Goal: Task Accomplishment & Management: Manage account settings

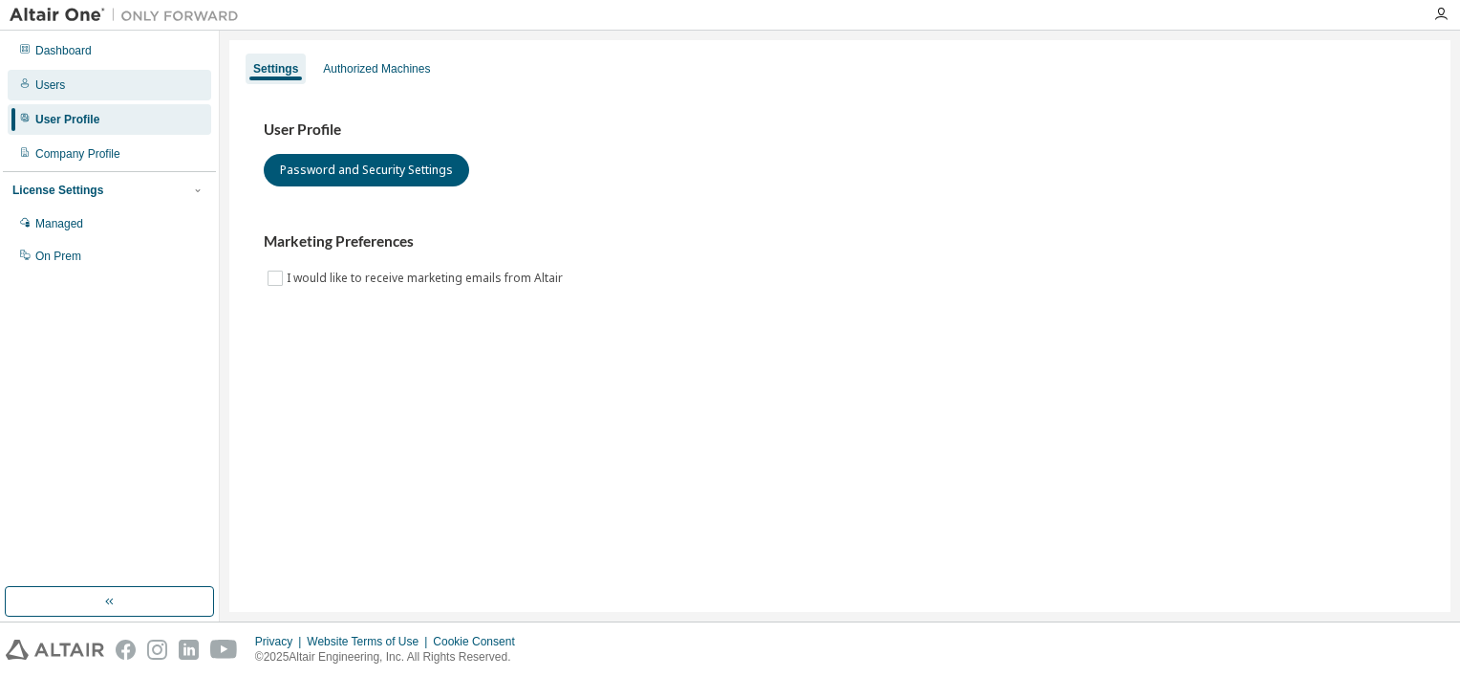
click at [50, 84] on div "Users" at bounding box center [50, 84] width 30 height 15
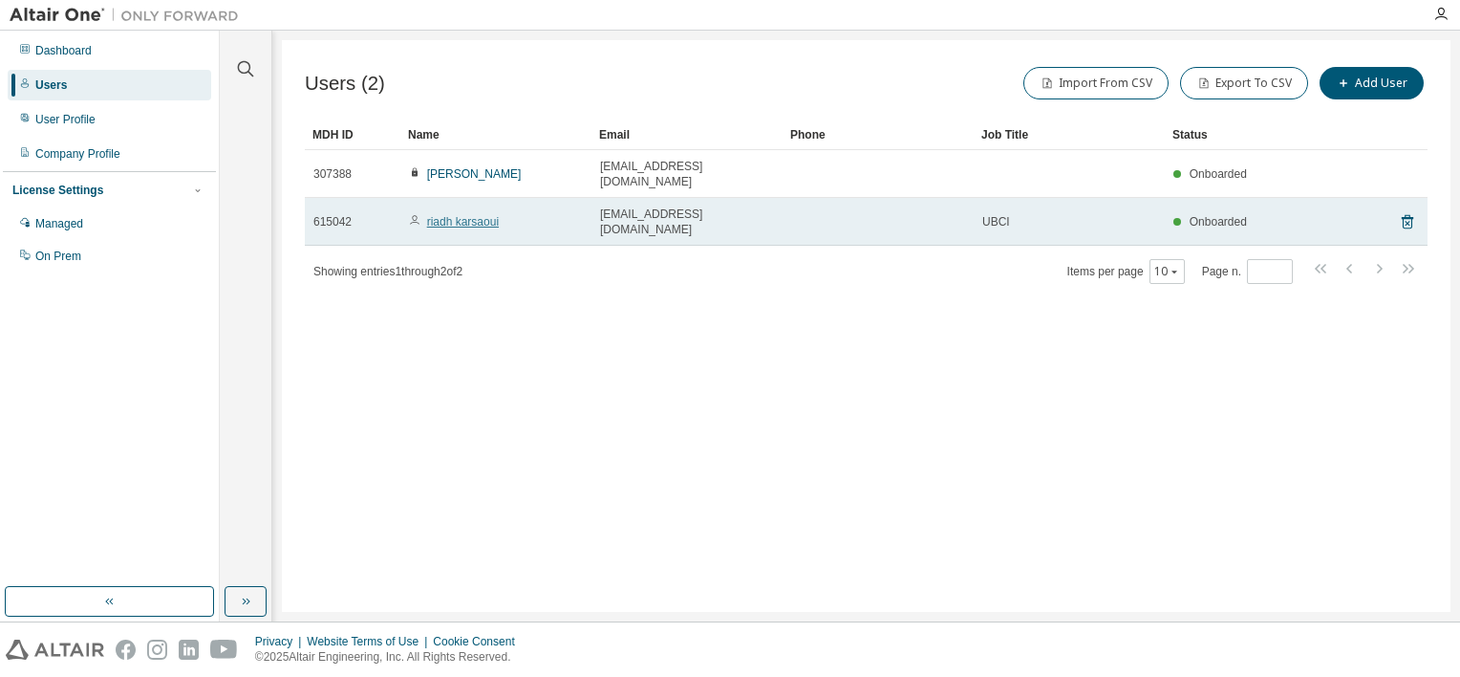
click at [458, 215] on link "riadh karsaoui" at bounding box center [463, 221] width 72 height 13
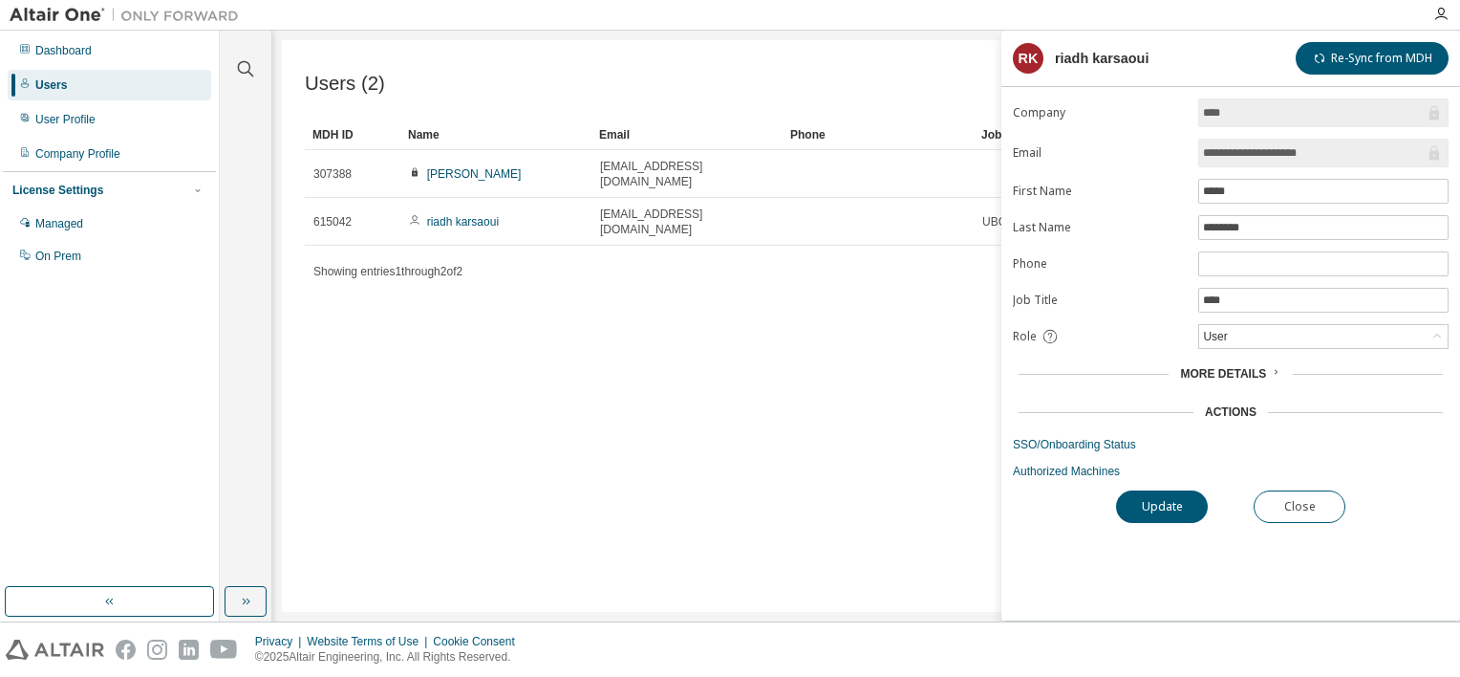
click at [799, 354] on div "Users (2) Import From CSV Export To CSV Add User Clear Load Save Save As Field …" at bounding box center [866, 326] width 1169 height 572
click at [1304, 508] on button "Close" at bounding box center [1300, 506] width 92 height 32
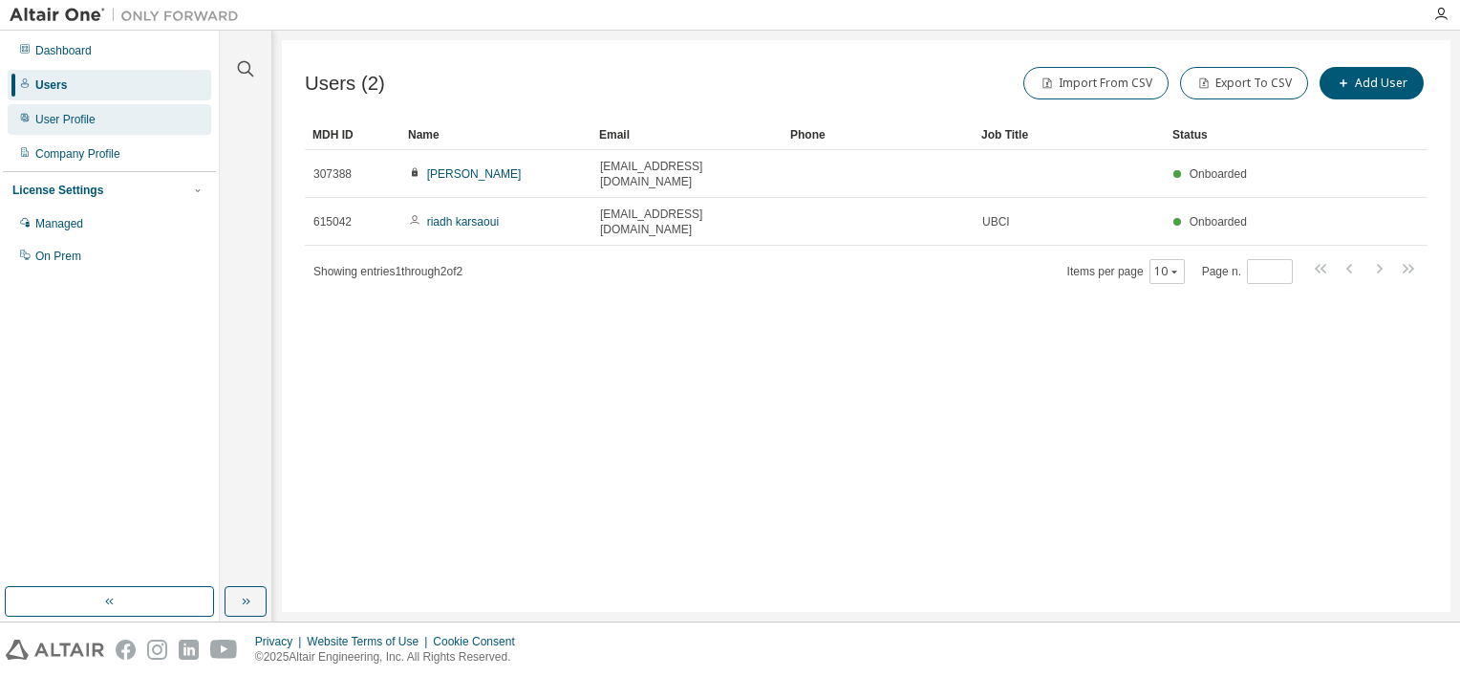
click at [91, 115] on div "User Profile" at bounding box center [65, 119] width 60 height 15
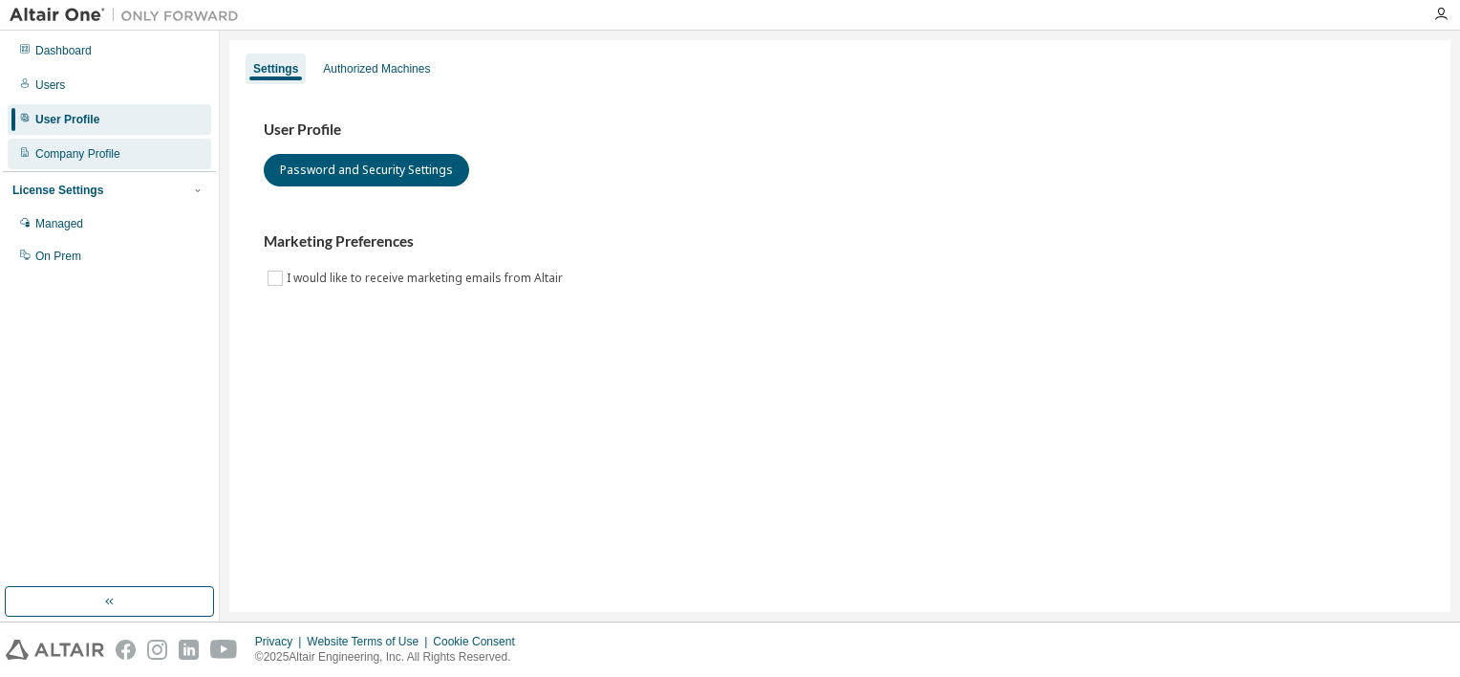
click at [76, 150] on div "Company Profile" at bounding box center [77, 153] width 85 height 15
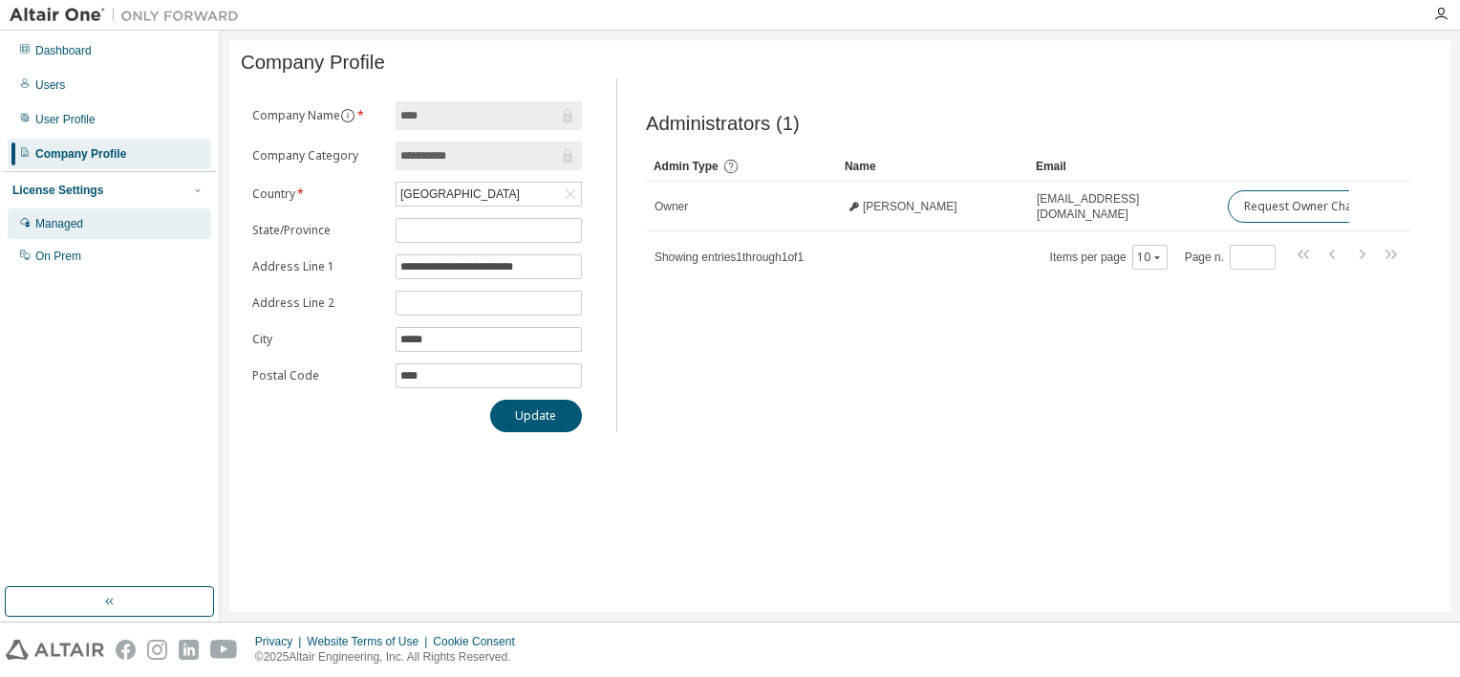
click at [68, 226] on div "Managed" at bounding box center [59, 223] width 48 height 15
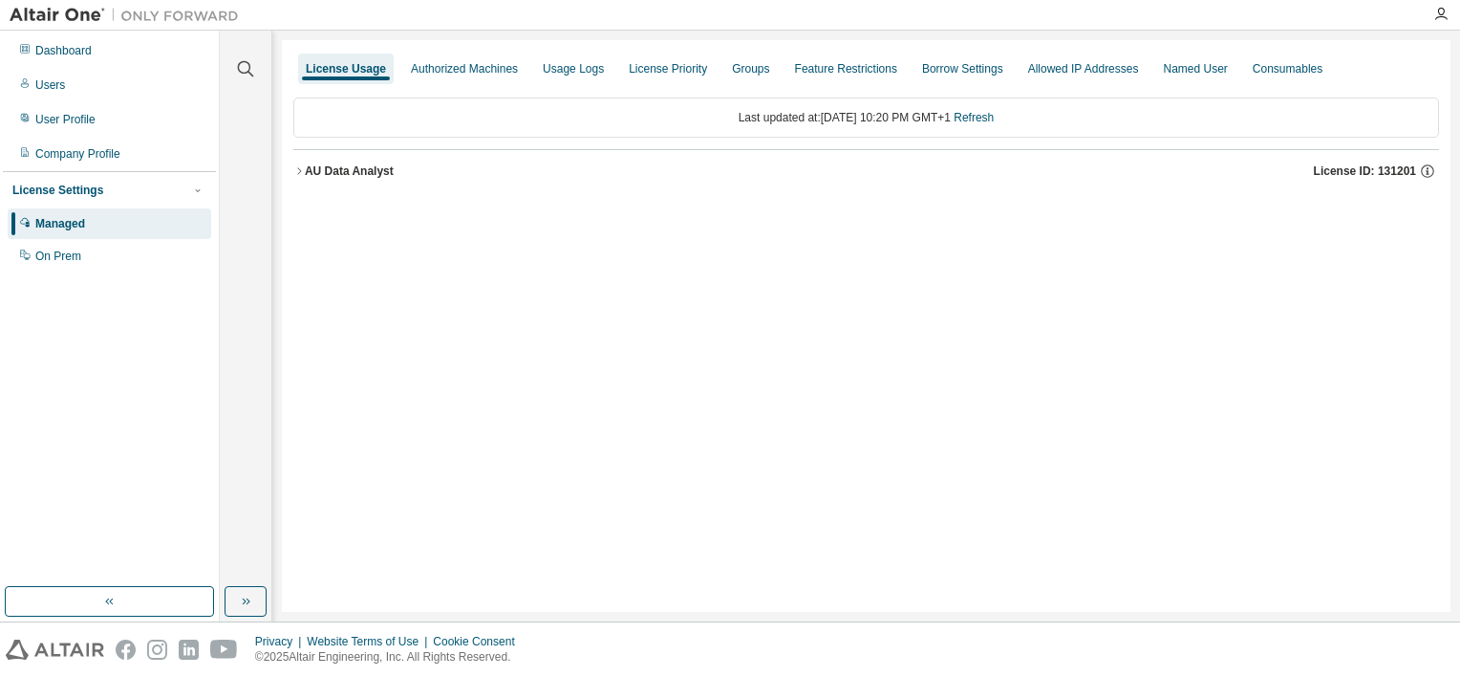
click at [301, 165] on icon "button" at bounding box center [298, 170] width 11 height 11
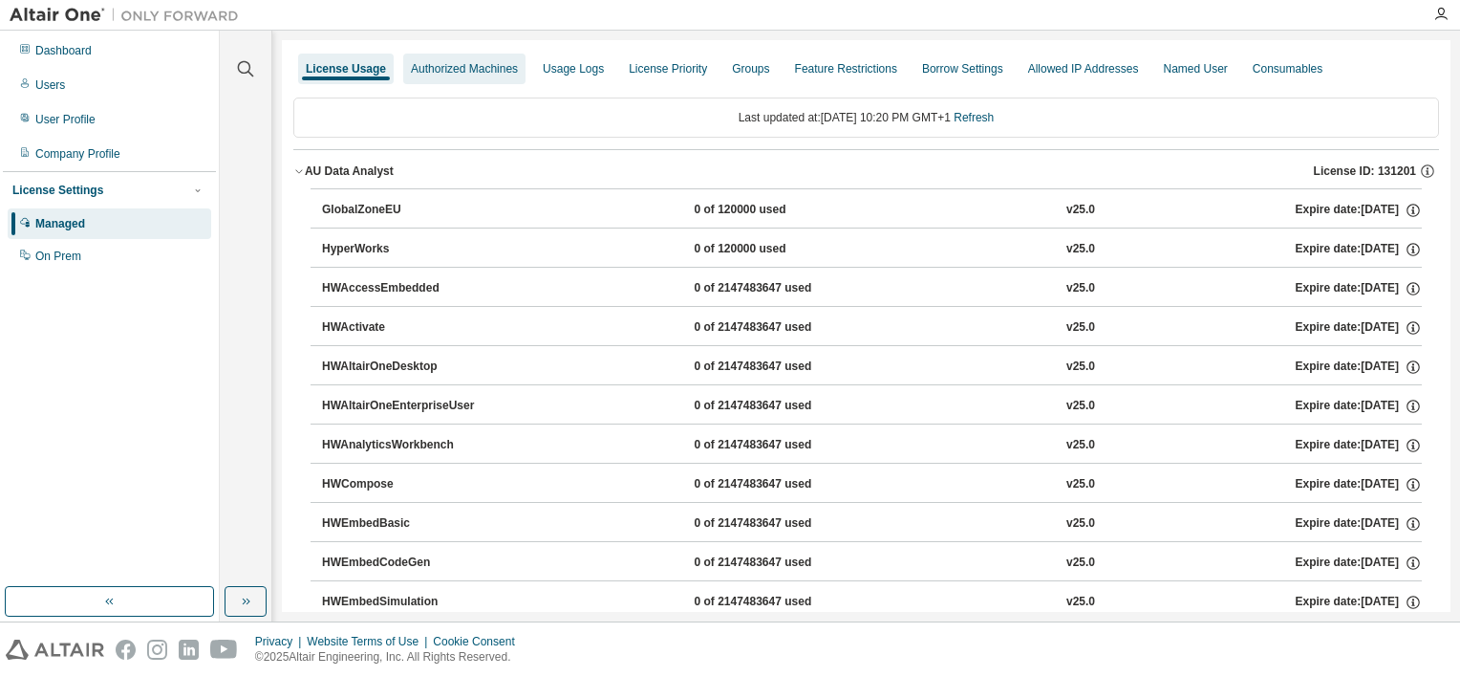
click at [445, 67] on div "Authorized Machines" at bounding box center [464, 68] width 107 height 15
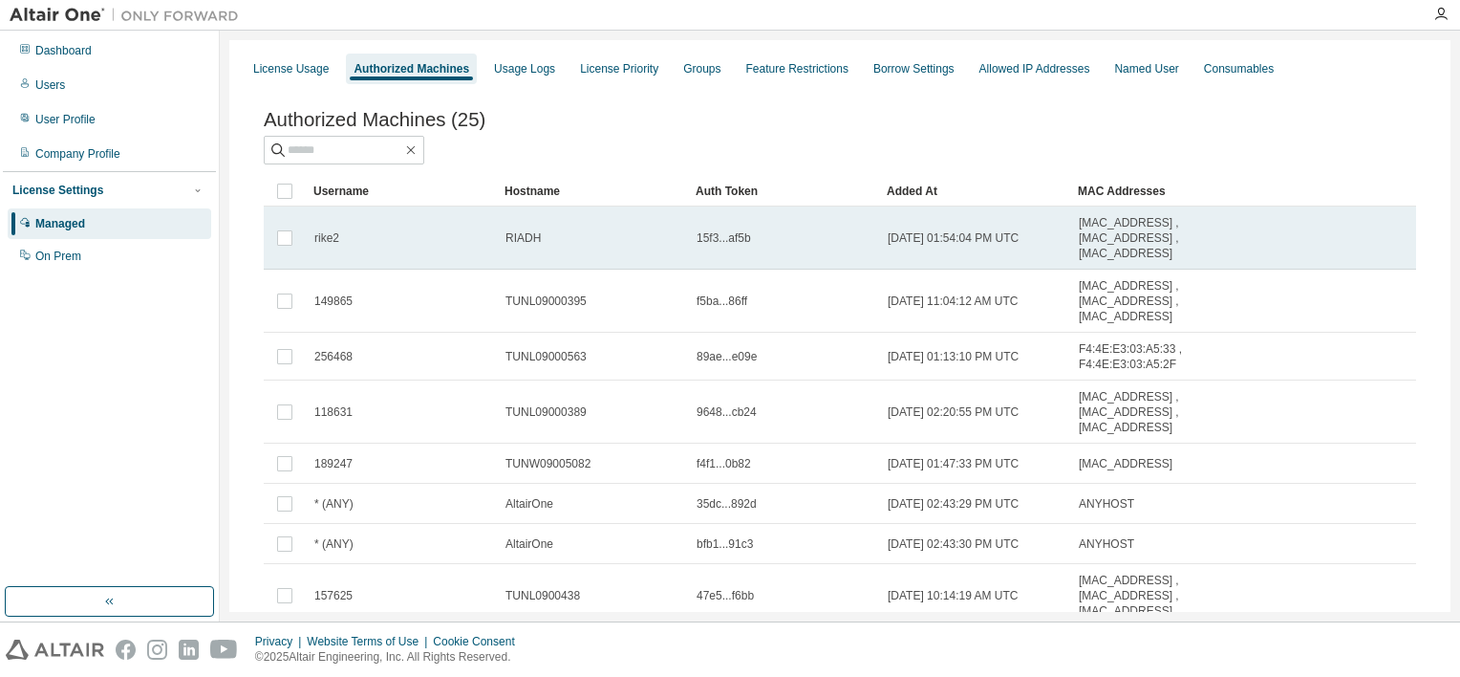
click at [374, 246] on div "rike2" at bounding box center [401, 237] width 174 height 15
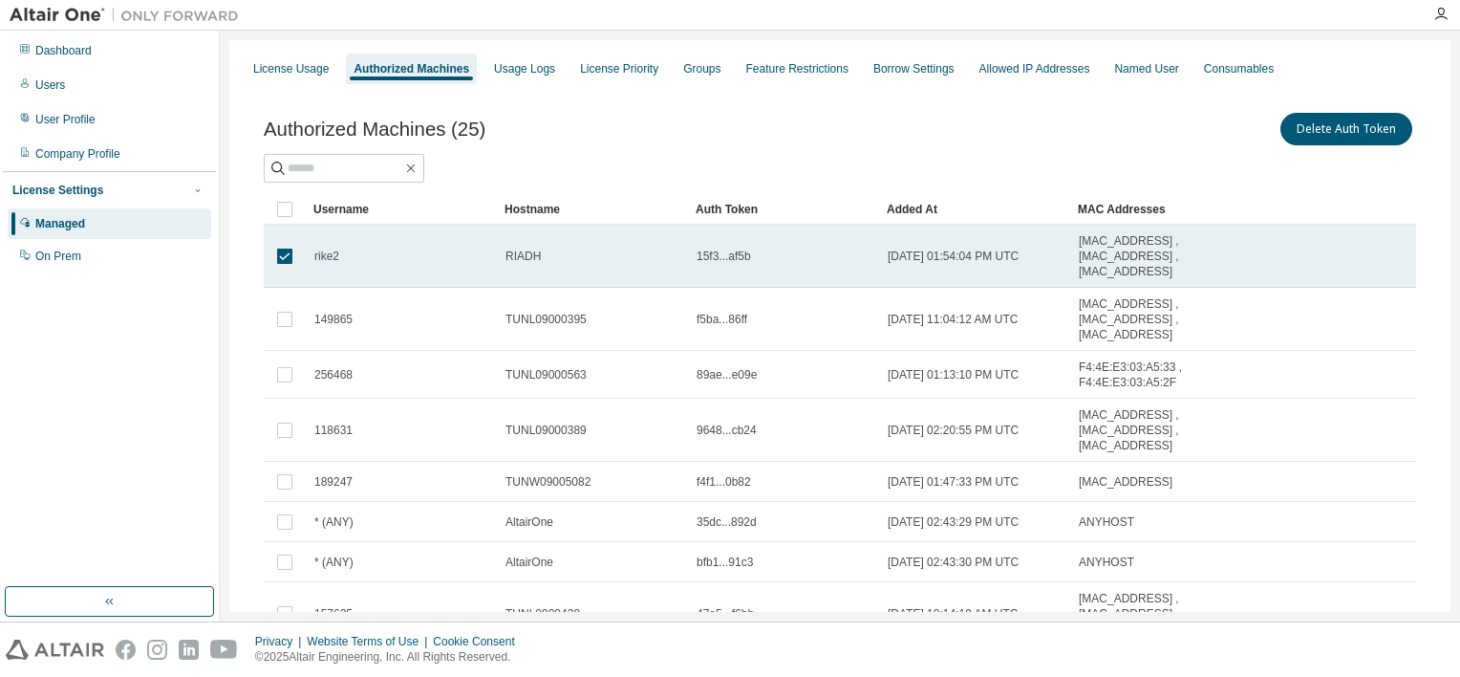
drag, startPoint x: 1071, startPoint y: 251, endPoint x: 442, endPoint y: 251, distance: 629.9
click at [442, 251] on div "rike2" at bounding box center [401, 256] width 174 height 15
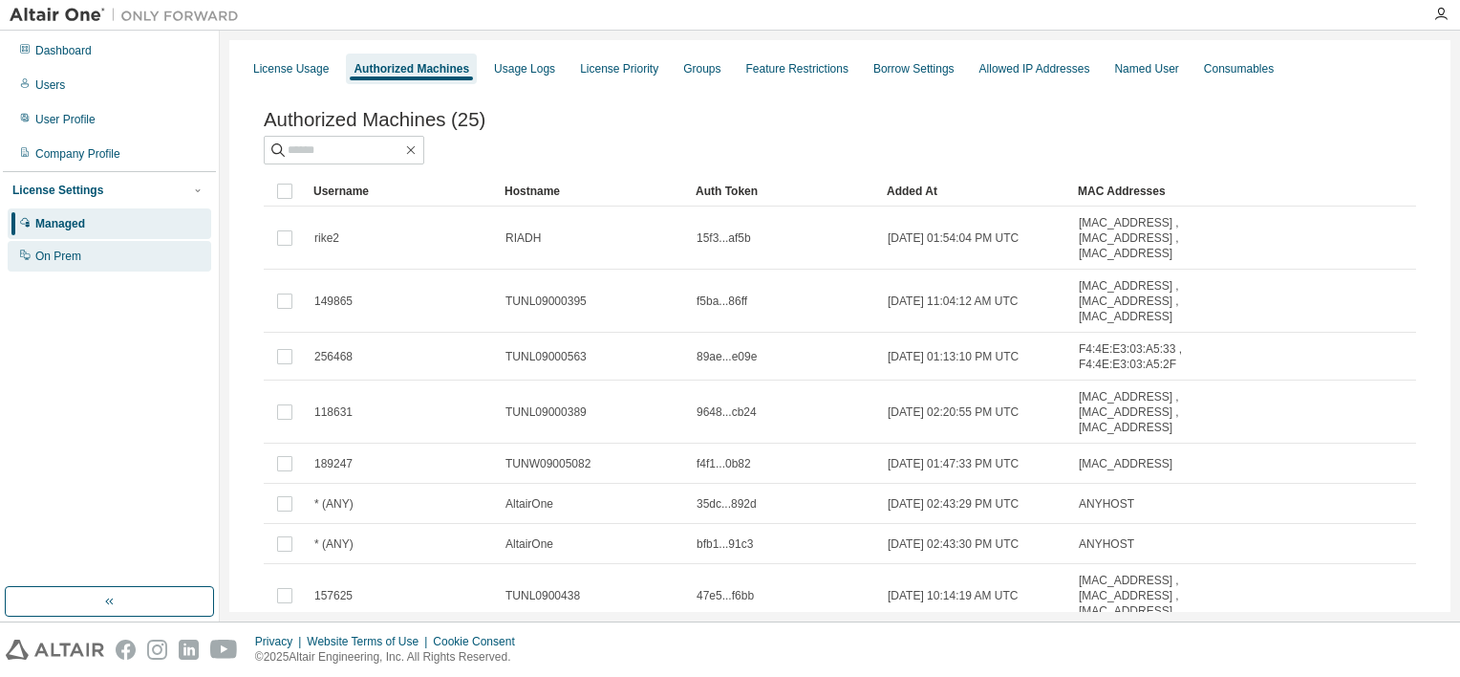
click at [102, 260] on div "On Prem" at bounding box center [110, 256] width 204 height 31
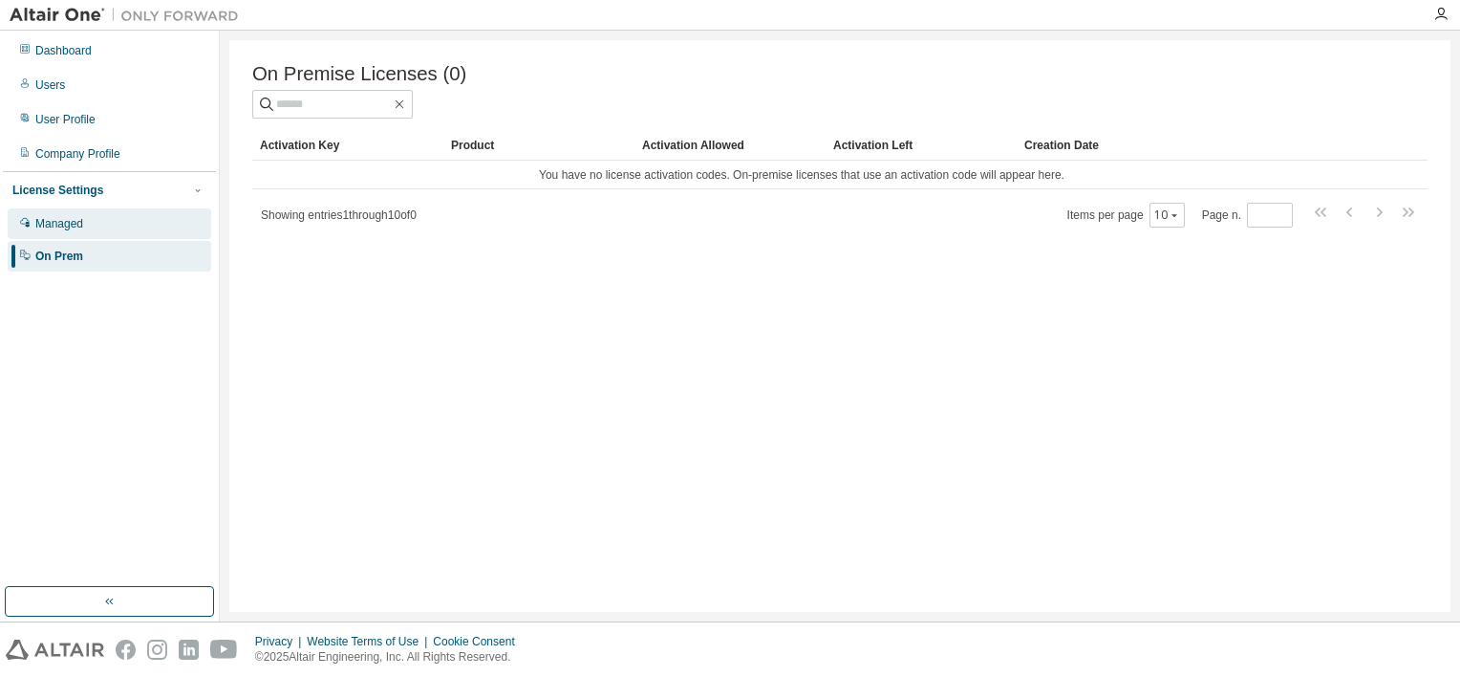
click at [83, 229] on div "Managed" at bounding box center [110, 223] width 204 height 31
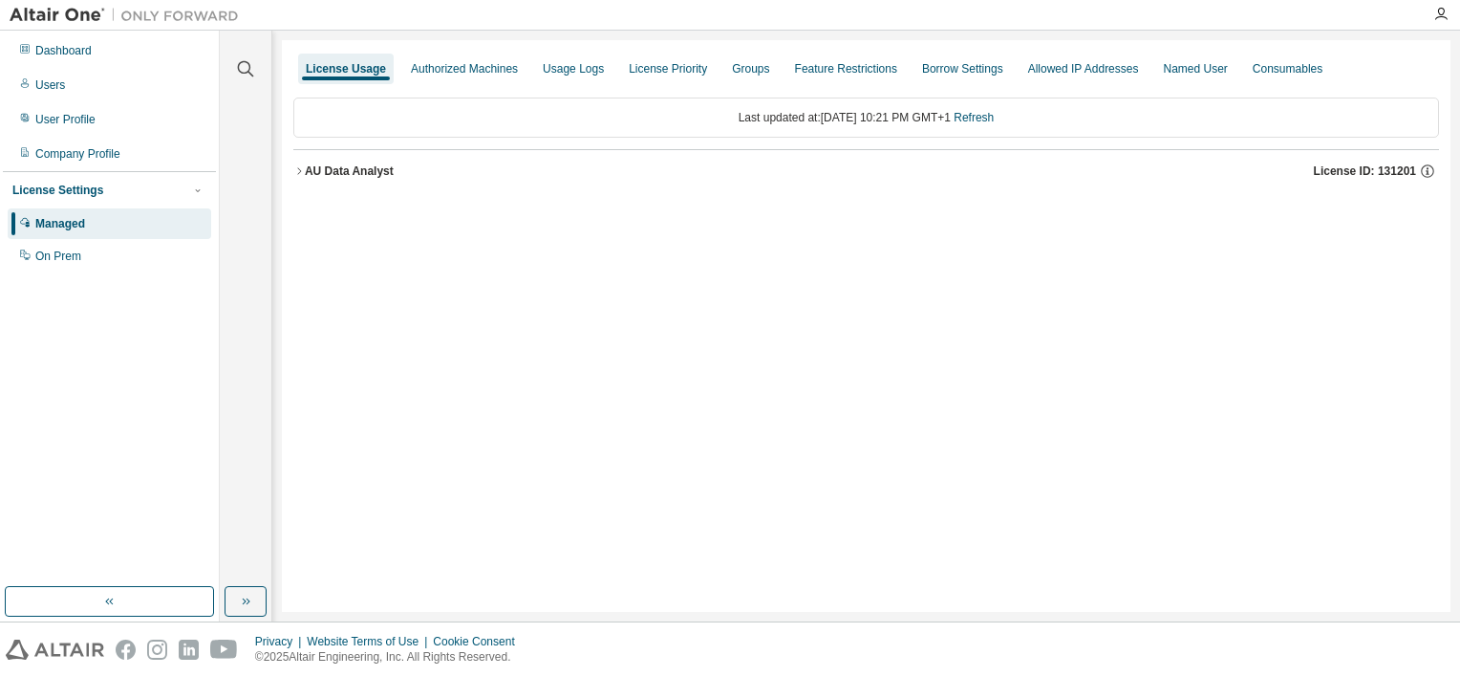
click at [307, 176] on div "AU Data Analyst" at bounding box center [349, 170] width 89 height 15
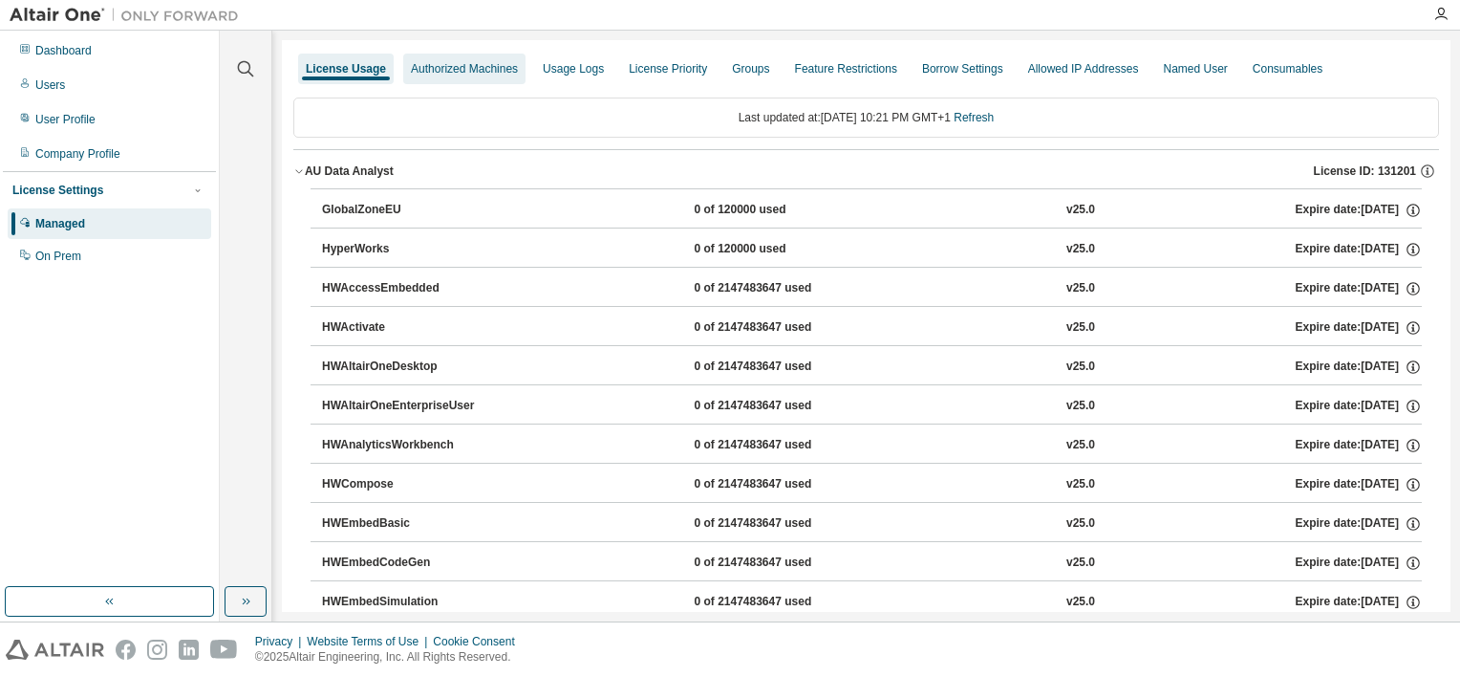
click at [497, 71] on div "Authorized Machines" at bounding box center [464, 68] width 107 height 15
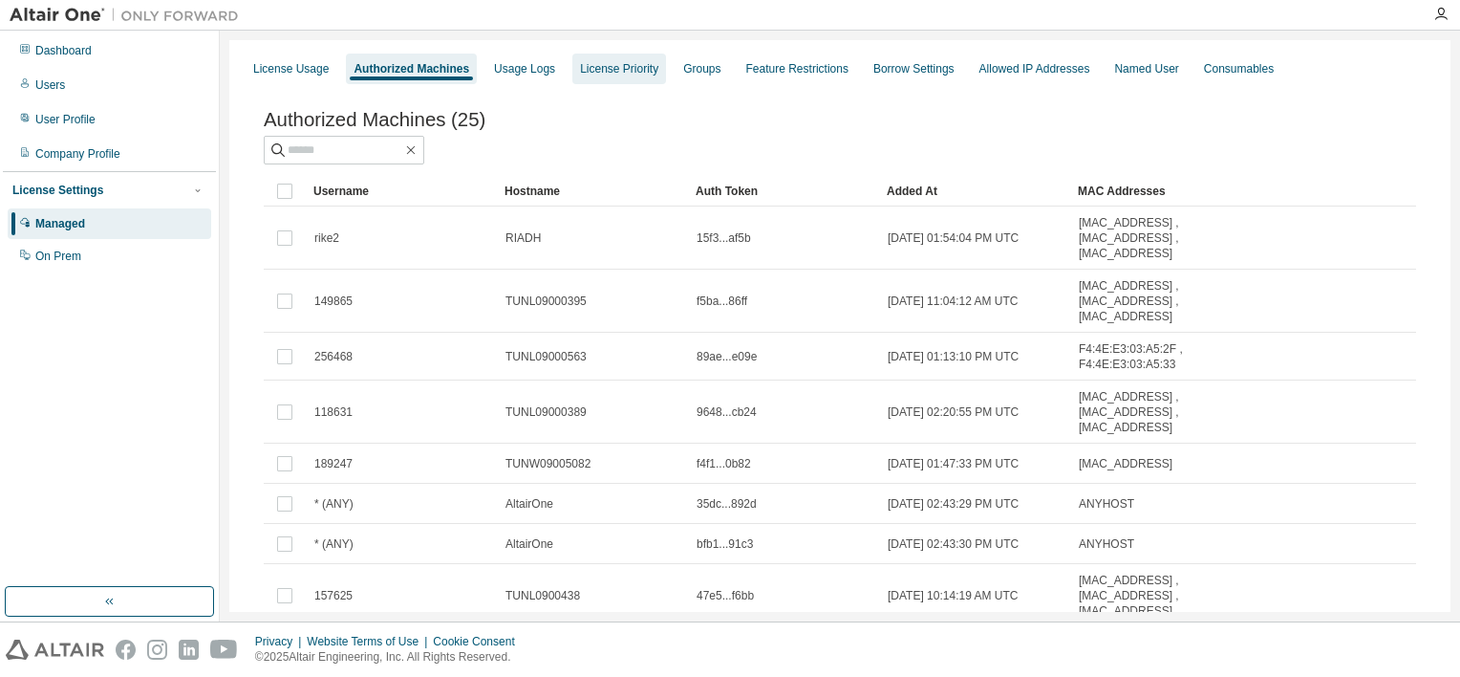
click at [616, 75] on div "License Priority" at bounding box center [619, 68] width 78 height 15
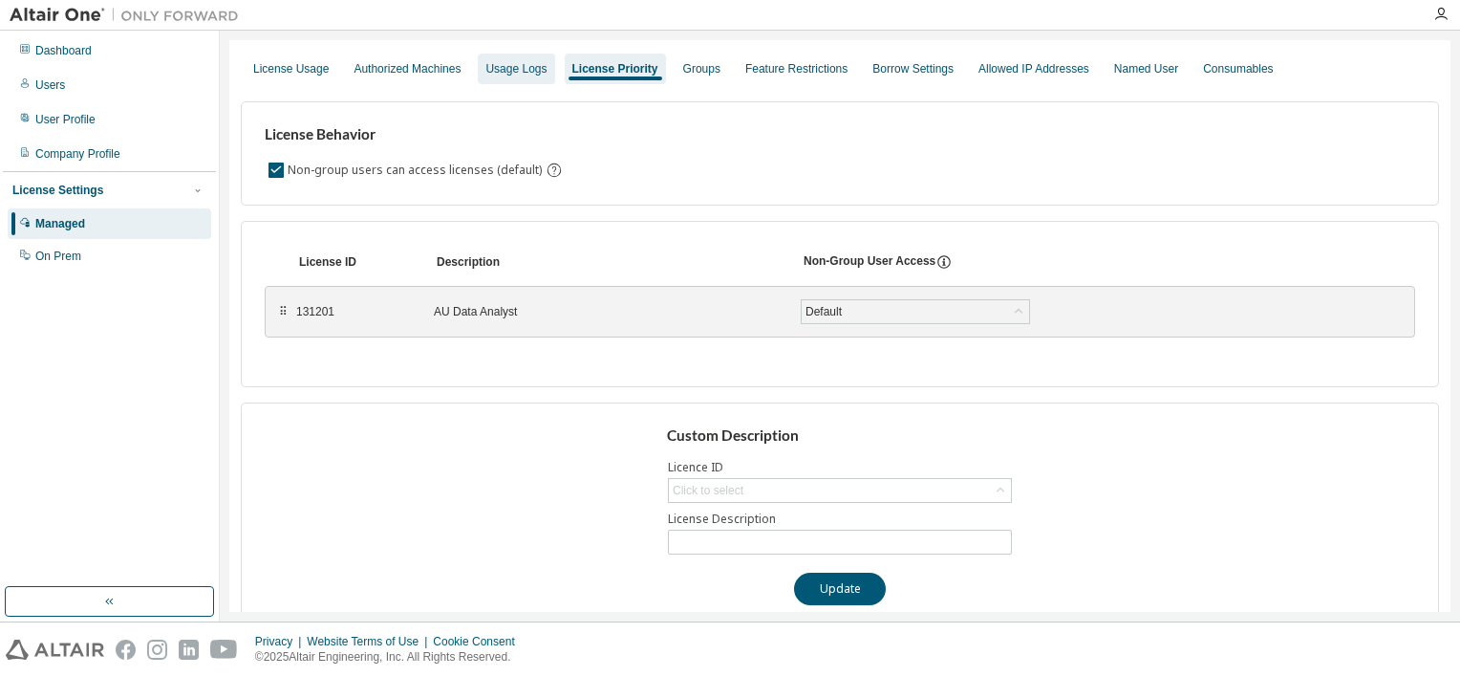
click at [524, 72] on div "Usage Logs" at bounding box center [516, 68] width 61 height 15
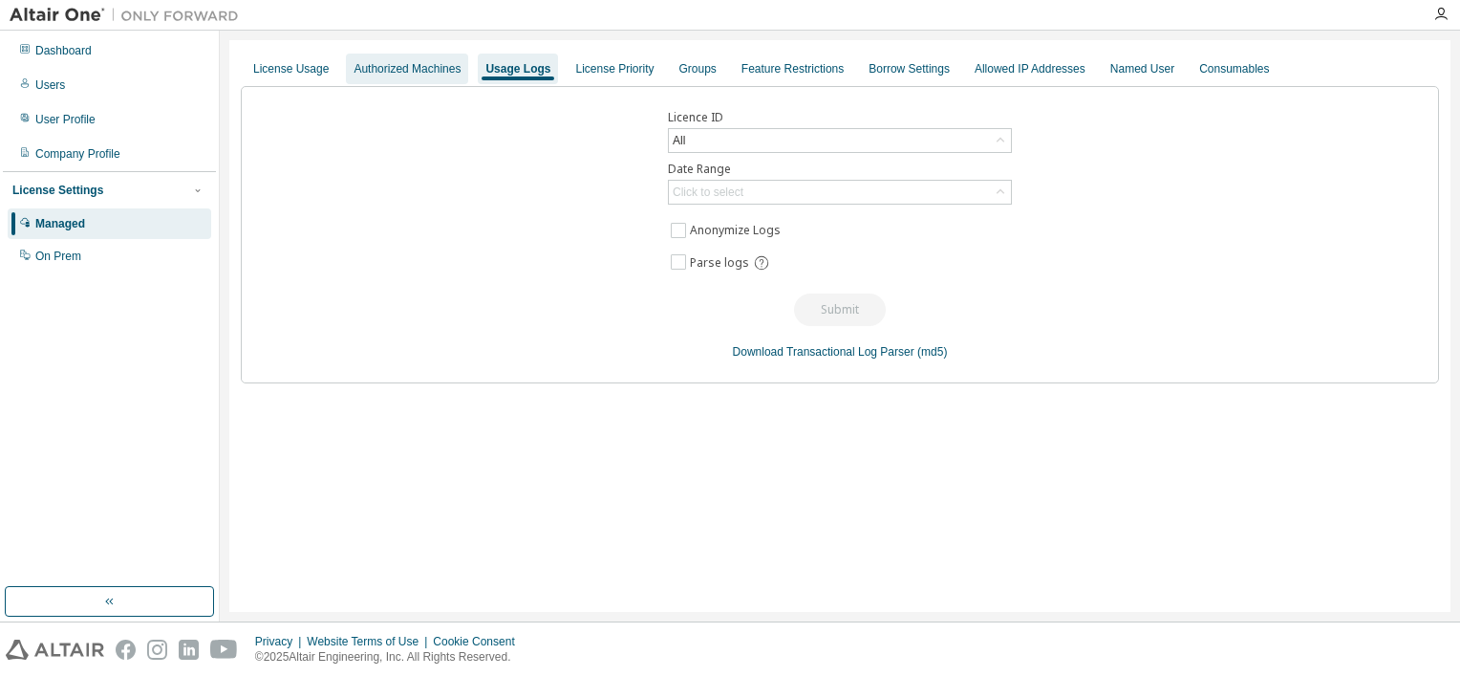
click at [402, 75] on div "Authorized Machines" at bounding box center [407, 68] width 107 height 15
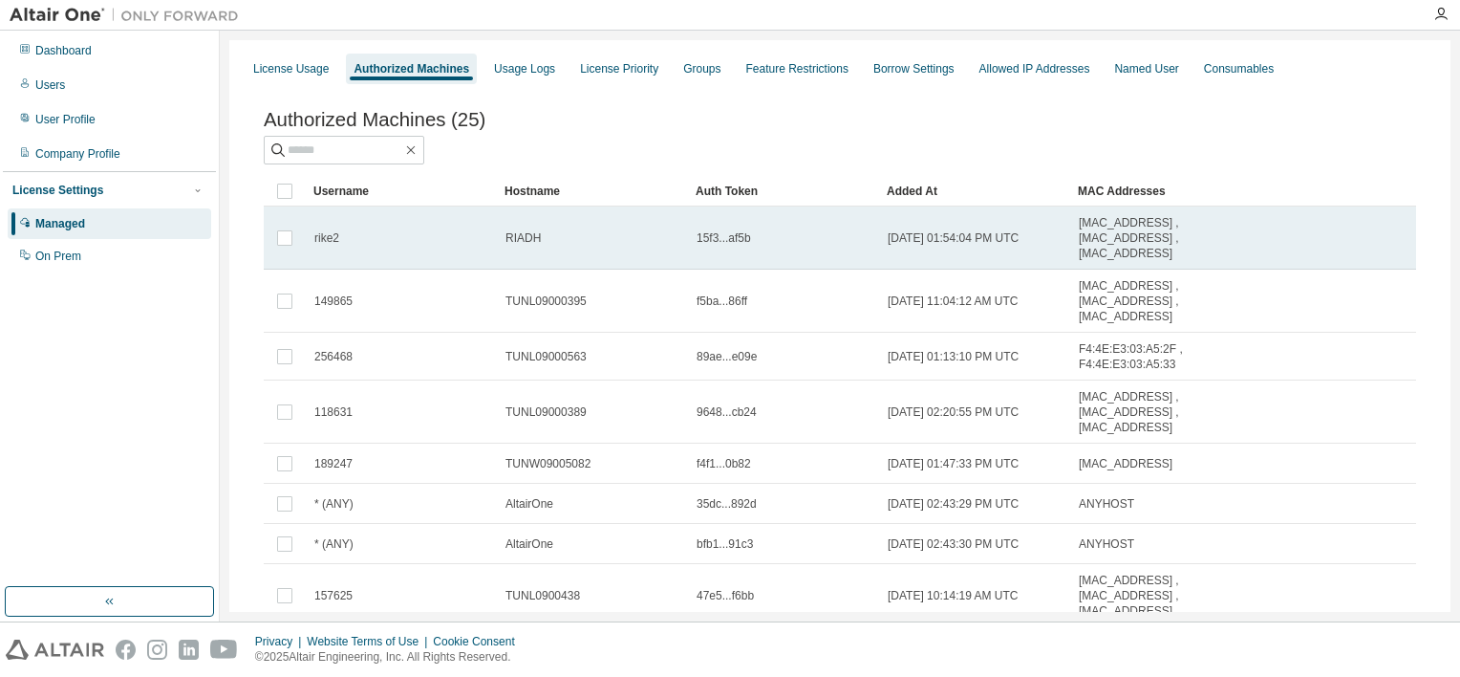
click at [321, 239] on span "rike2" at bounding box center [326, 237] width 25 height 15
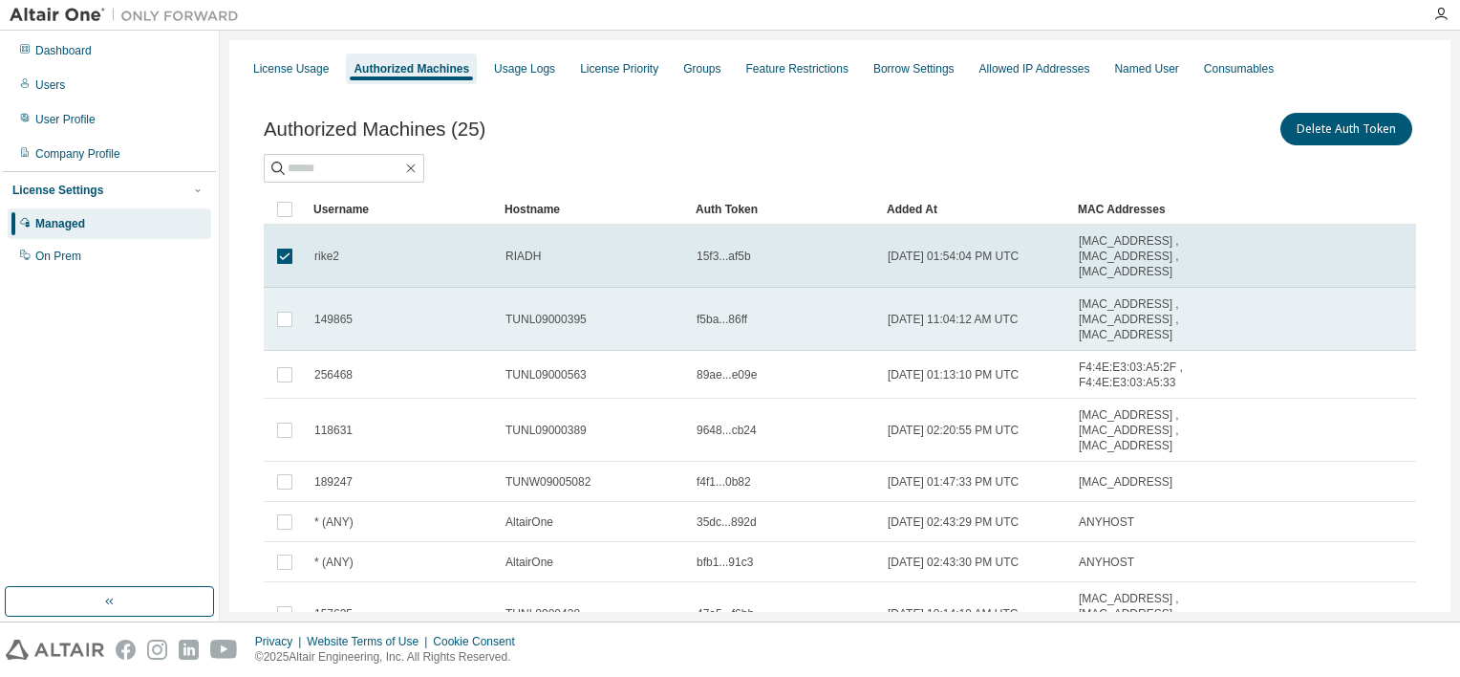
click at [344, 314] on span "149865" at bounding box center [333, 319] width 38 height 15
click at [353, 324] on div "149865" at bounding box center [401, 319] width 174 height 15
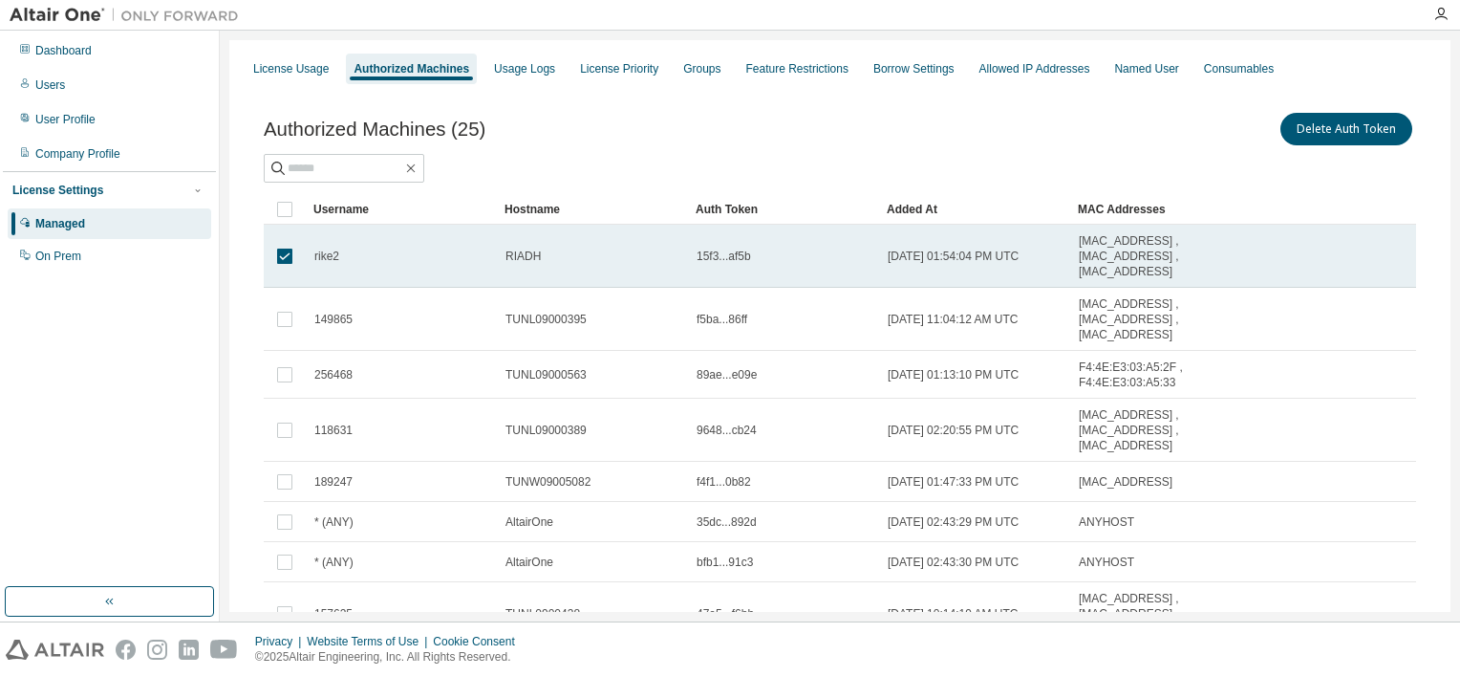
click at [306, 261] on td "rike2" at bounding box center [401, 256] width 191 height 63
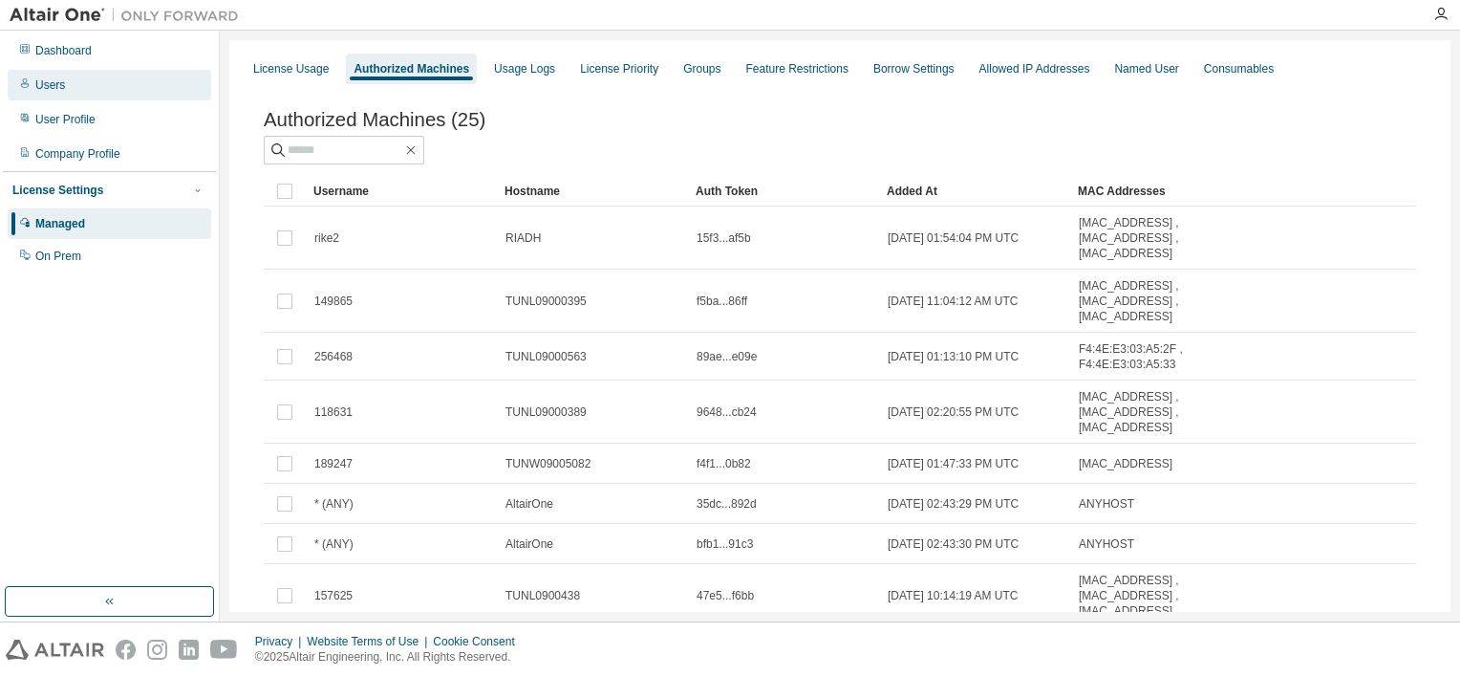
click at [69, 92] on div "Users" at bounding box center [110, 85] width 204 height 31
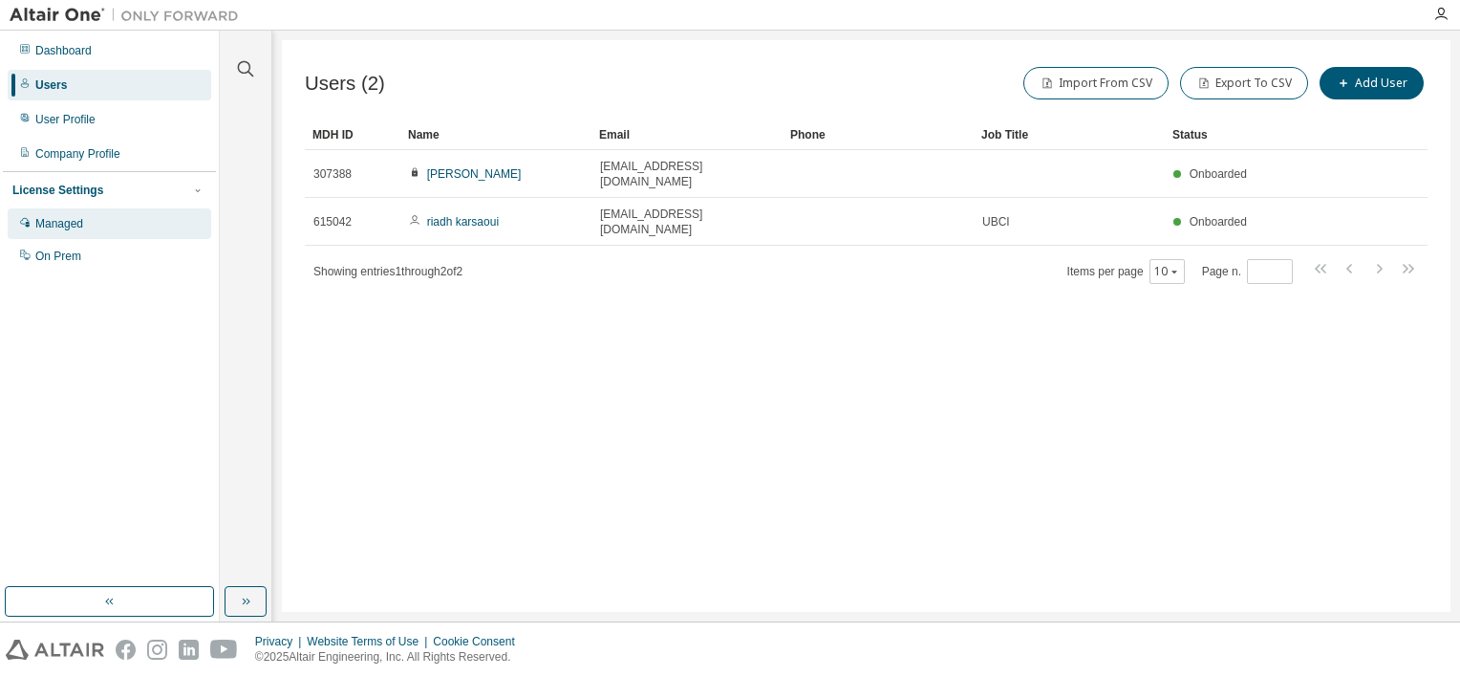
click at [66, 223] on div "Managed" at bounding box center [59, 223] width 48 height 15
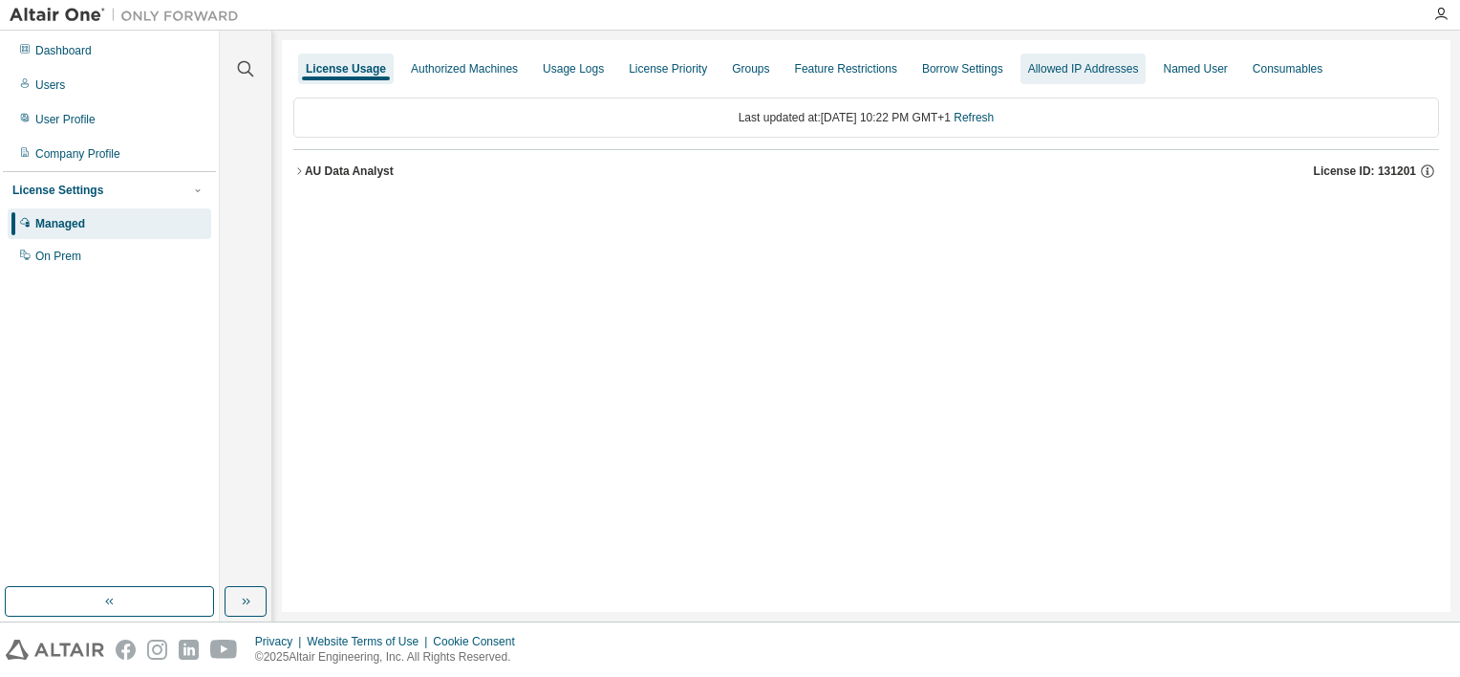
click at [1073, 69] on div "Allowed IP Addresses" at bounding box center [1083, 68] width 111 height 15
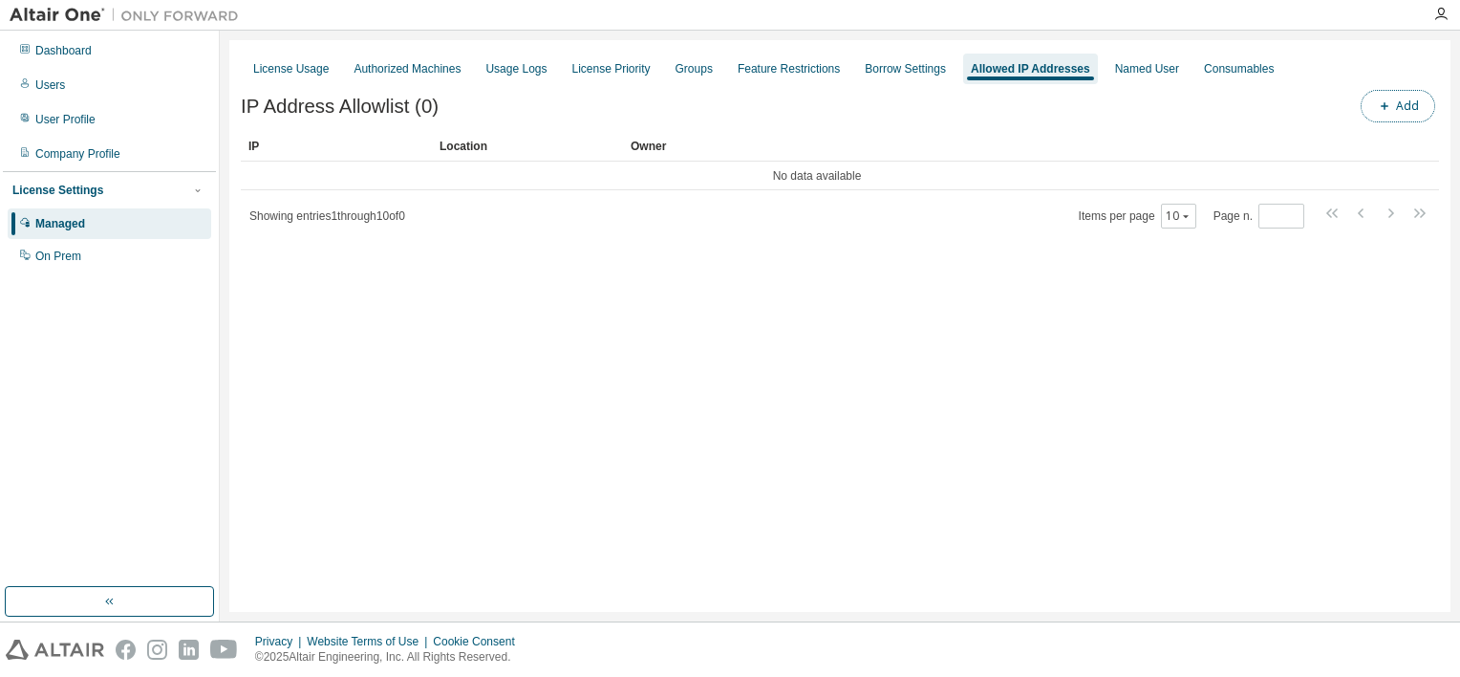
click at [1411, 102] on button "Add" at bounding box center [1398, 106] width 75 height 32
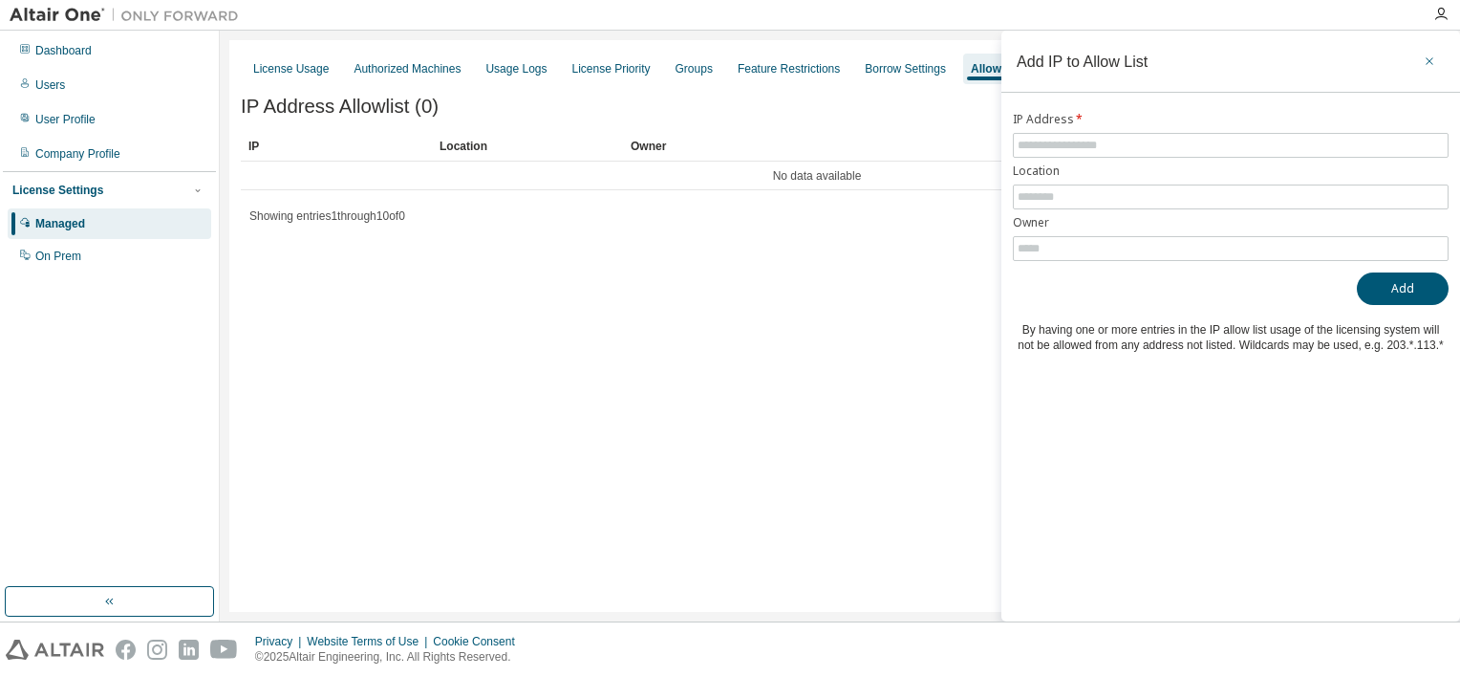
click at [1430, 59] on icon "button" at bounding box center [1429, 61] width 13 height 15
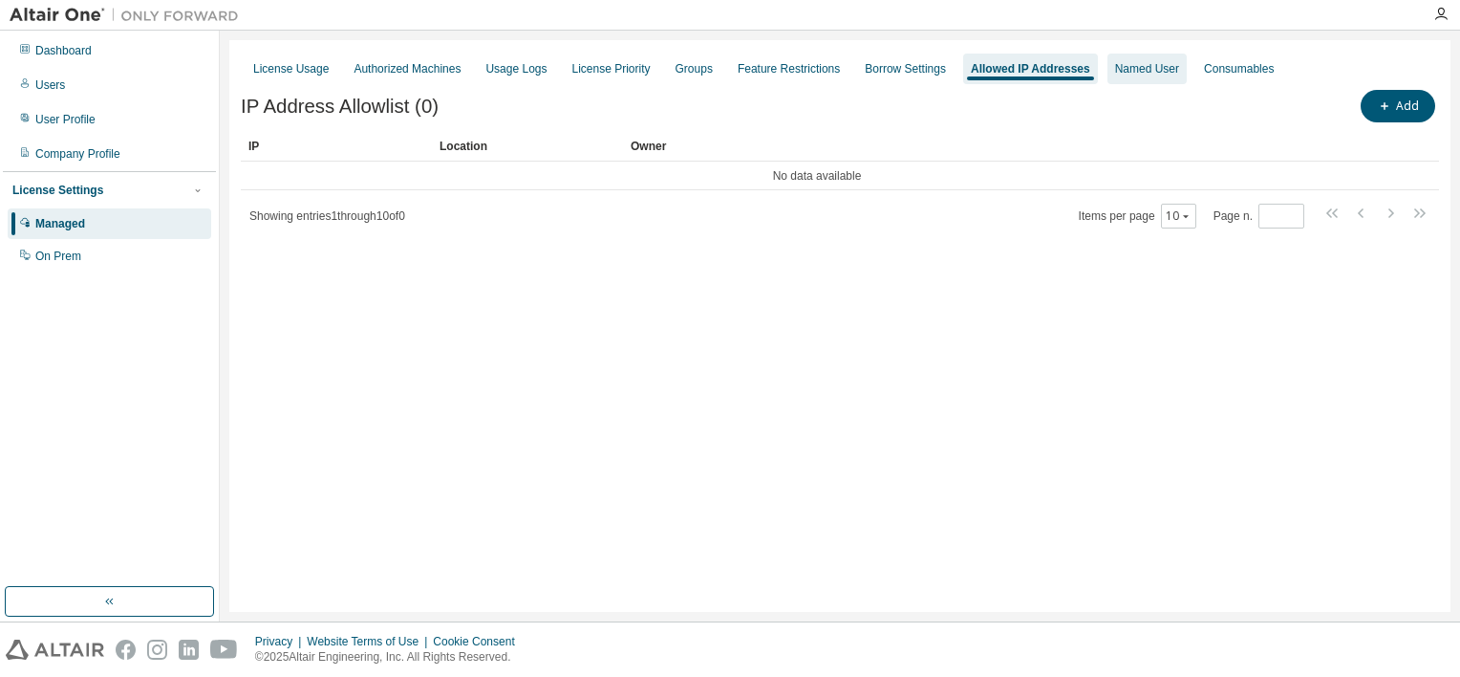
click at [1131, 69] on div "Named User" at bounding box center [1147, 68] width 64 height 15
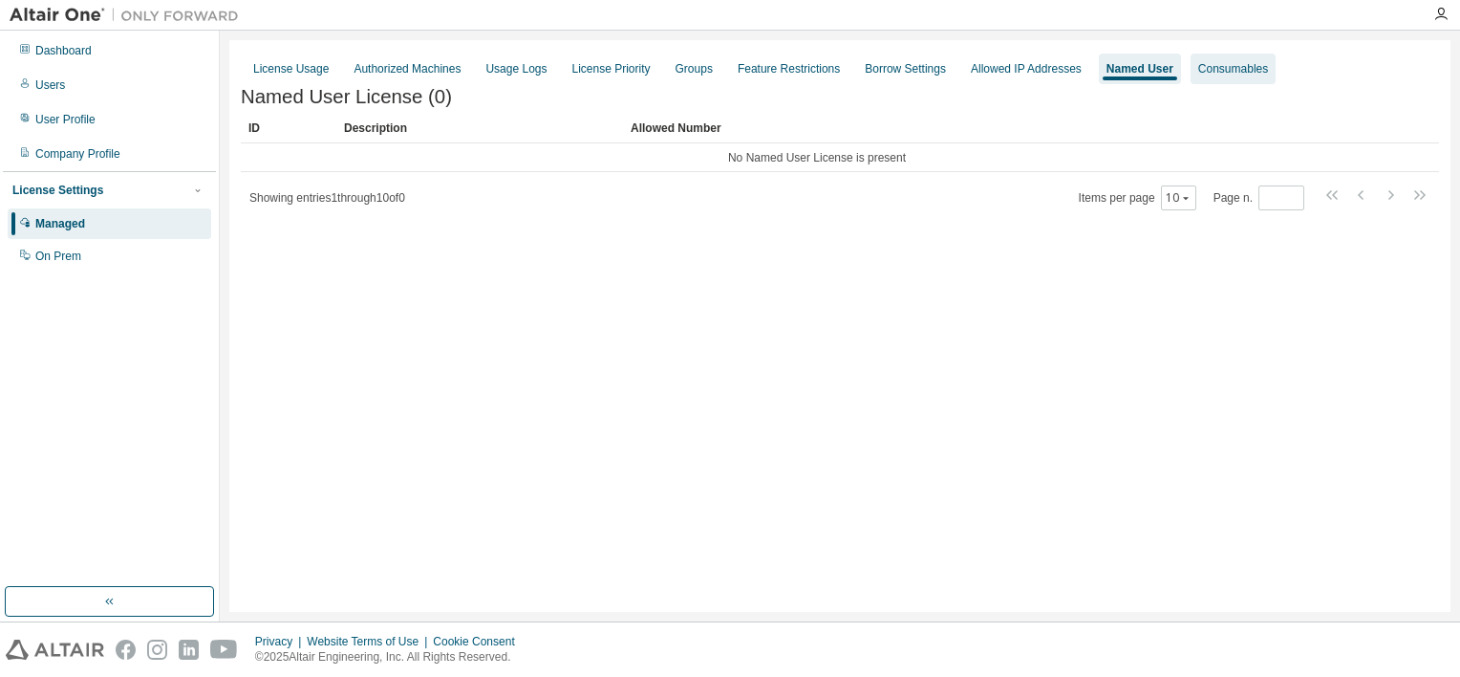
click at [1199, 65] on div "Consumables" at bounding box center [1234, 68] width 70 height 15
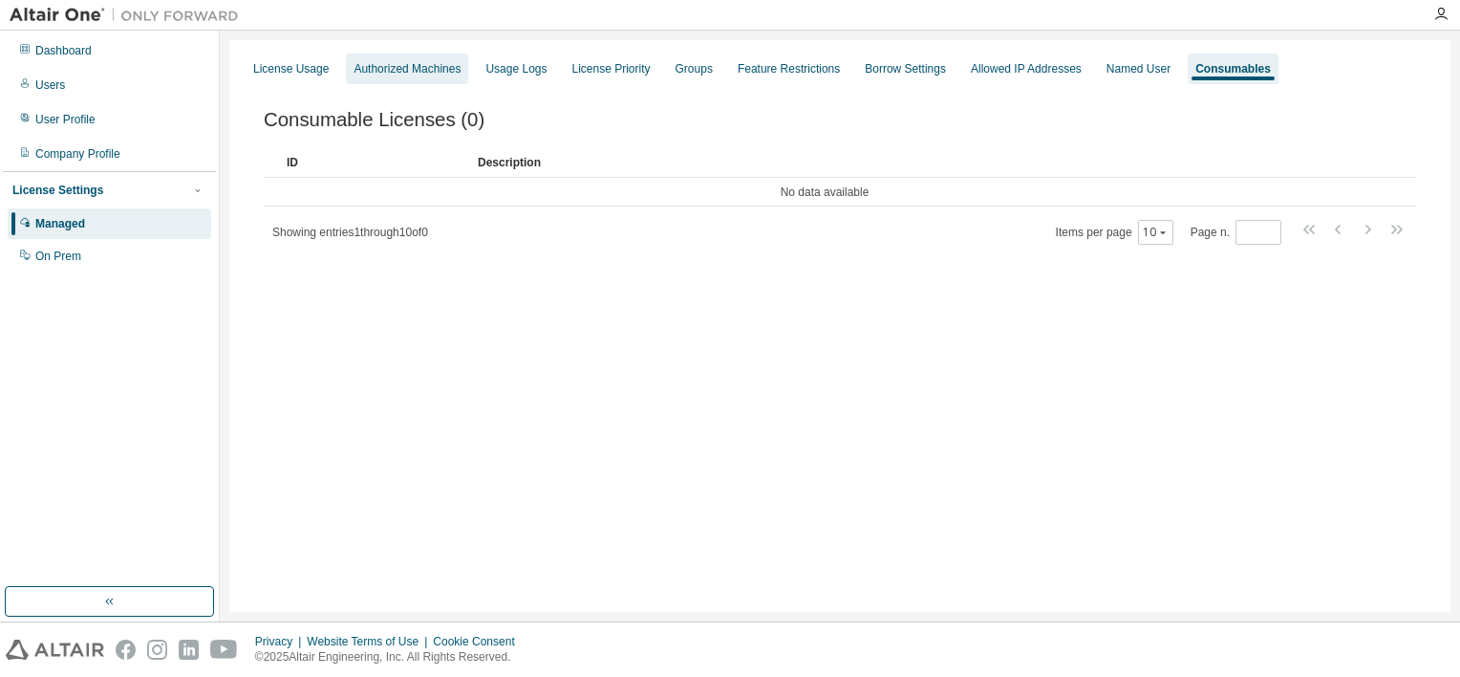
click at [438, 76] on div "Authorized Machines" at bounding box center [407, 68] width 107 height 15
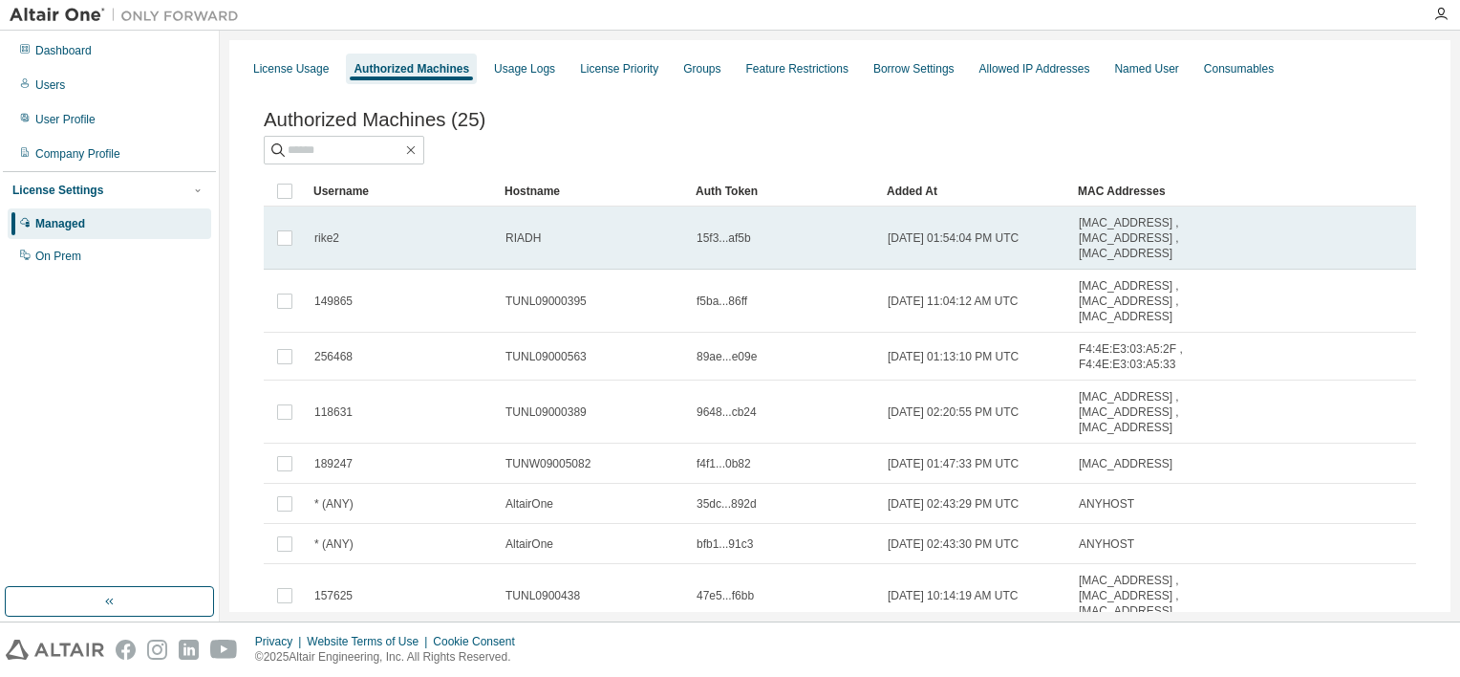
click at [918, 246] on span "[DATE] 01:54:04 PM UTC" at bounding box center [953, 237] width 131 height 15
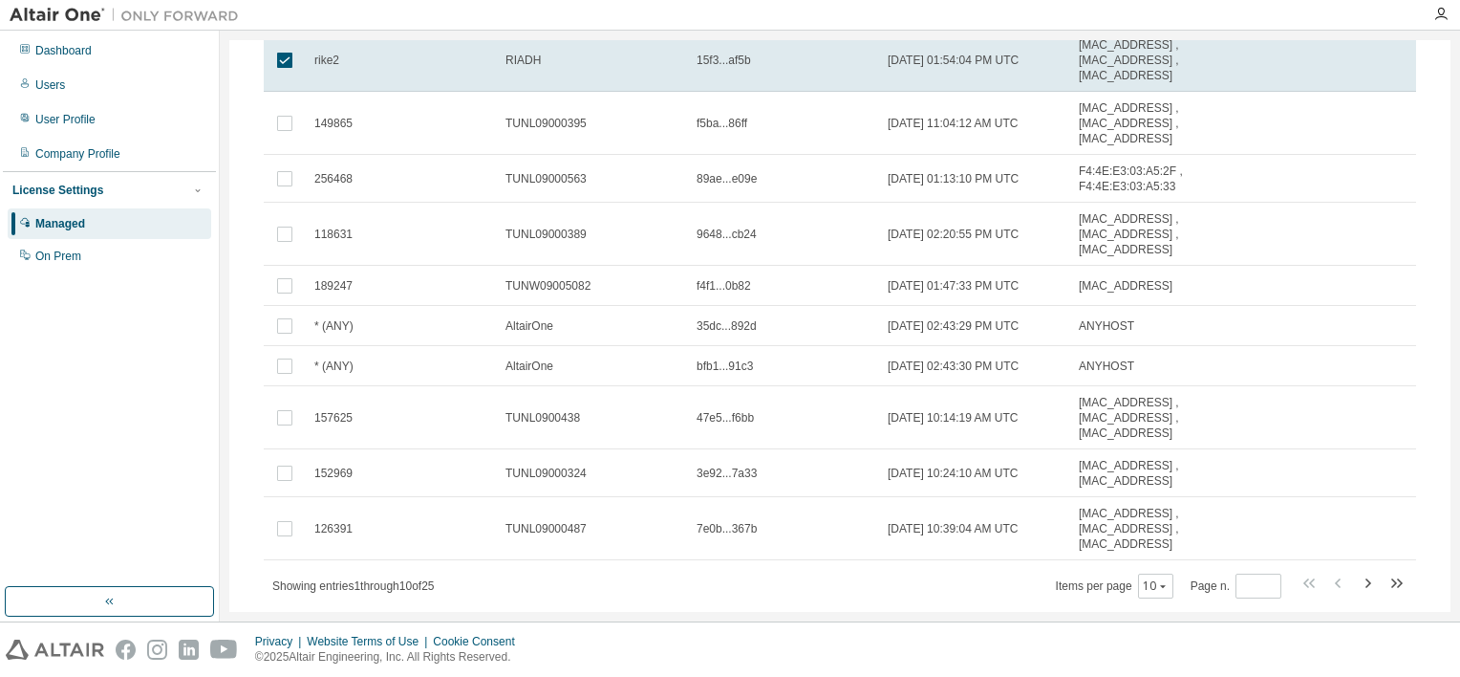
scroll to position [243, 0]
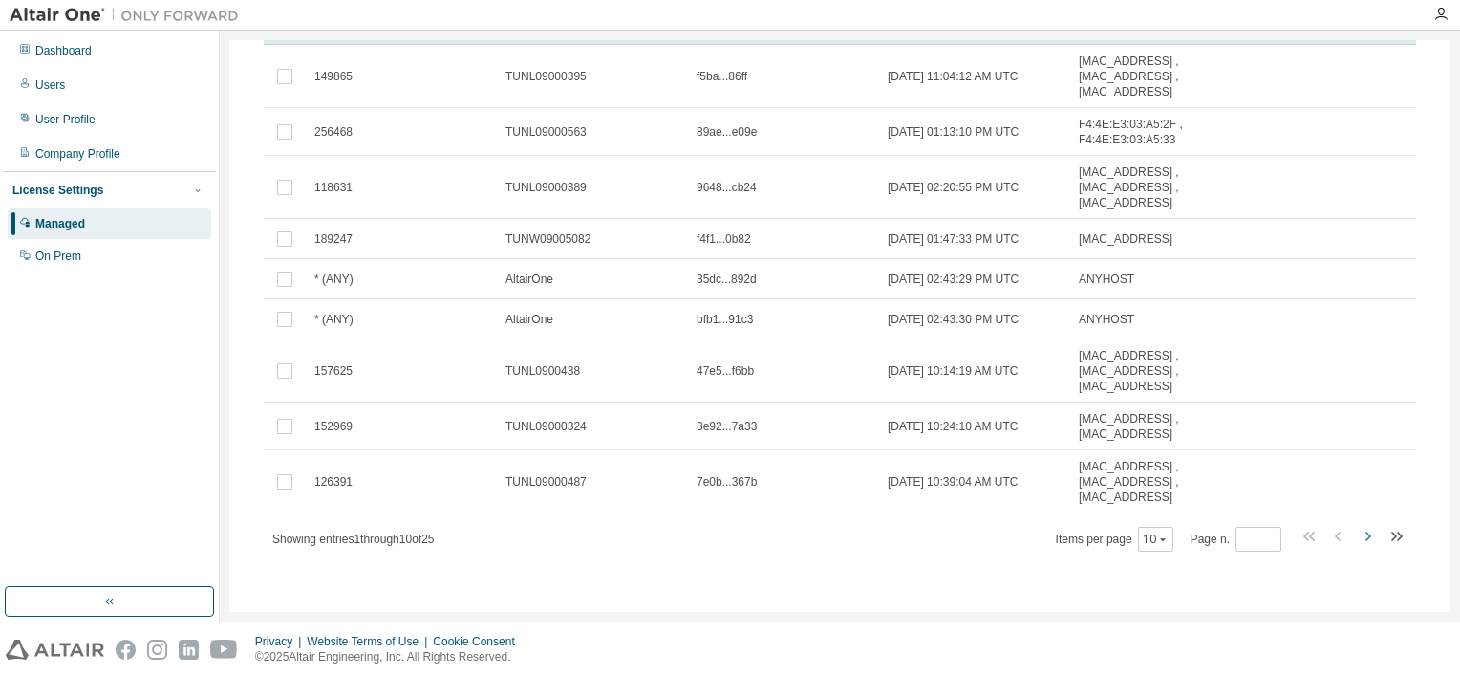
click at [1362, 535] on icon "button" at bounding box center [1367, 536] width 23 height 23
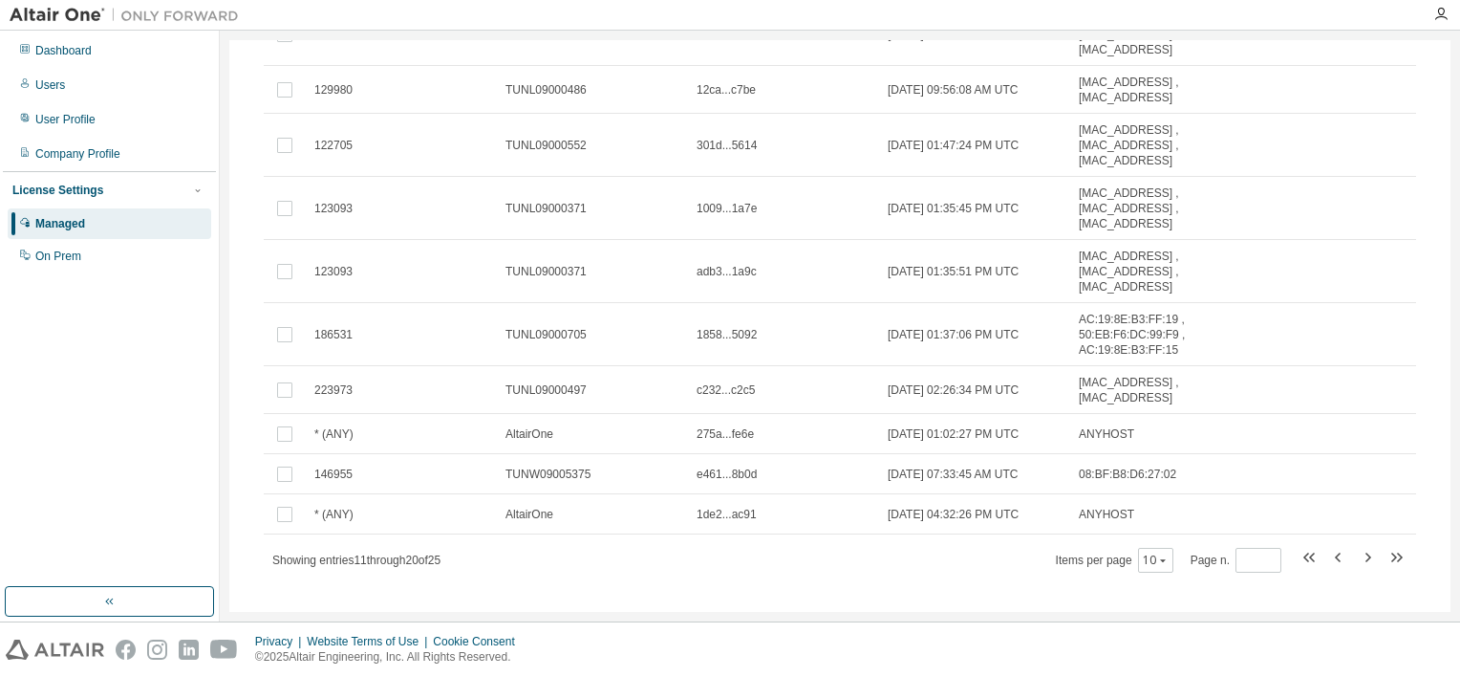
scroll to position [223, 0]
click at [1360, 554] on icon "button" at bounding box center [1367, 556] width 23 height 23
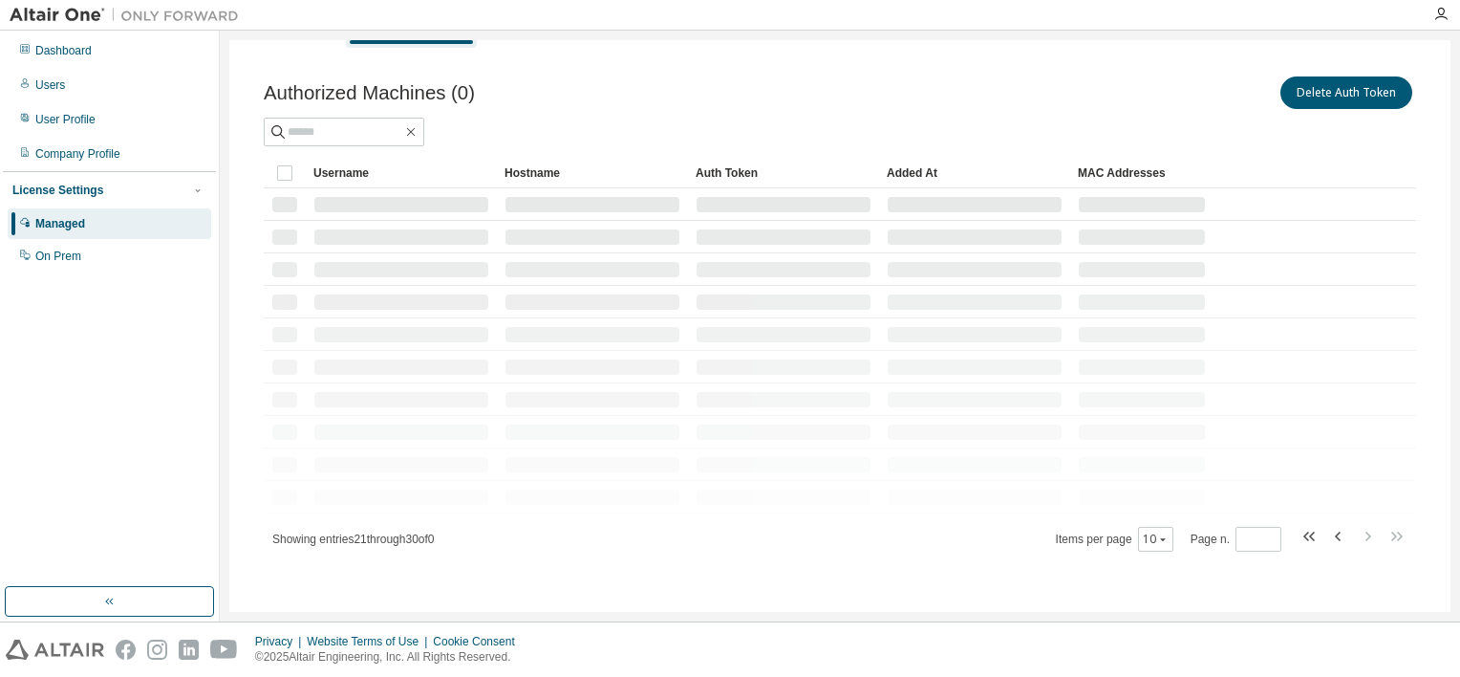
scroll to position [4, 0]
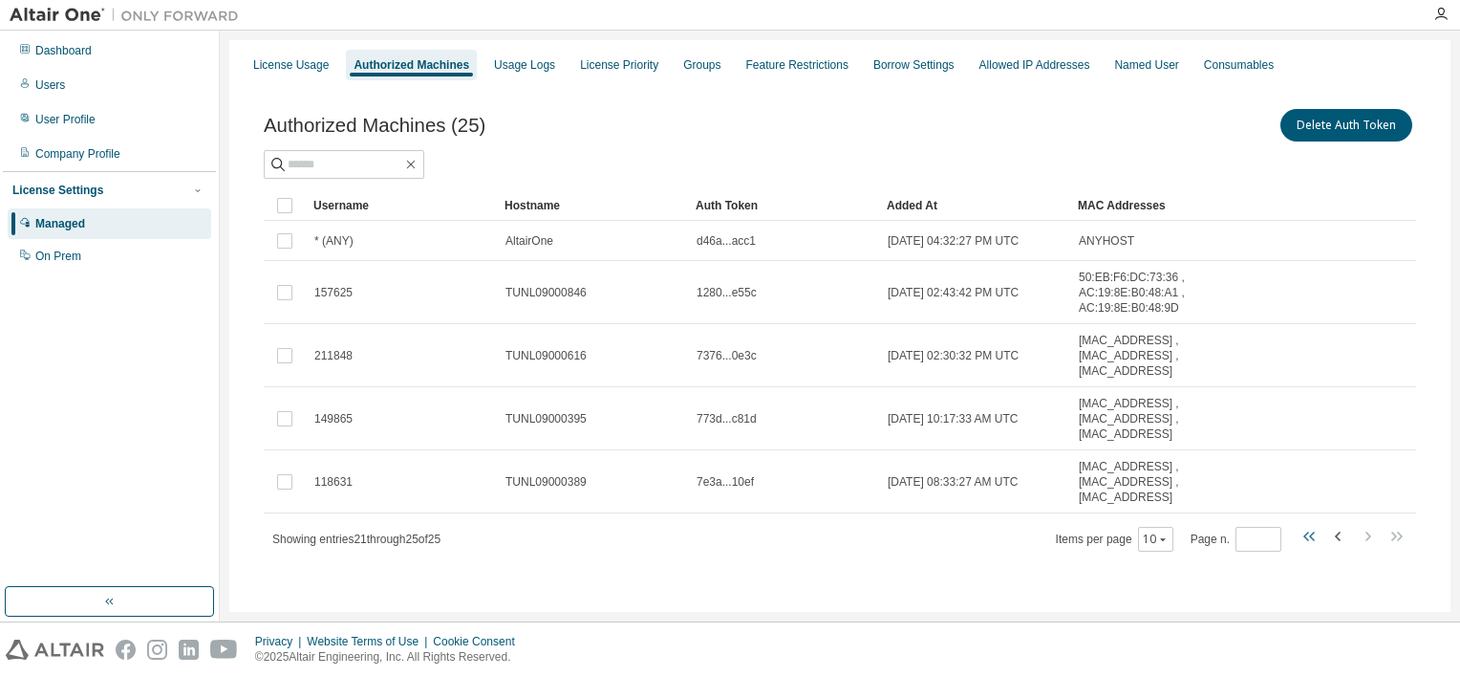
click at [1309, 535] on icon "button" at bounding box center [1312, 536] width 6 height 10
type input "*"
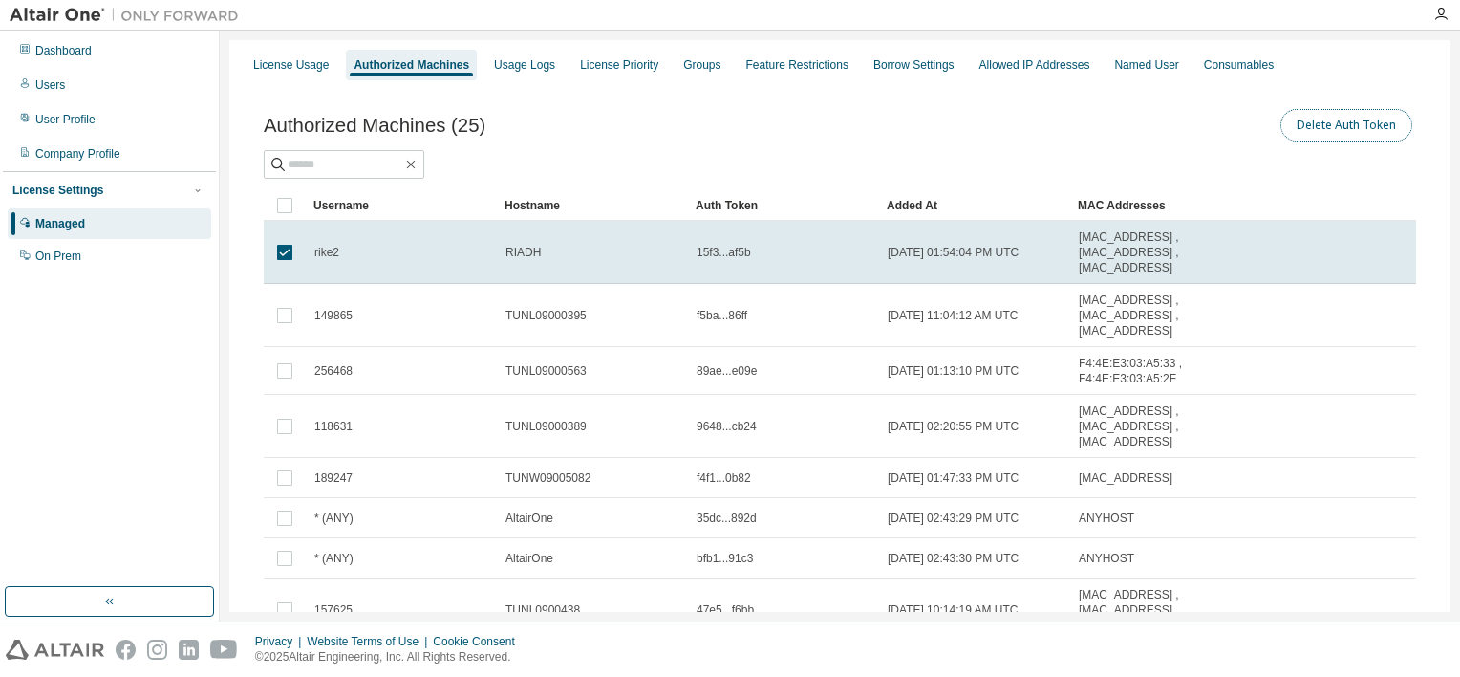
click at [1343, 124] on button "Delete Auth Token" at bounding box center [1347, 125] width 132 height 32
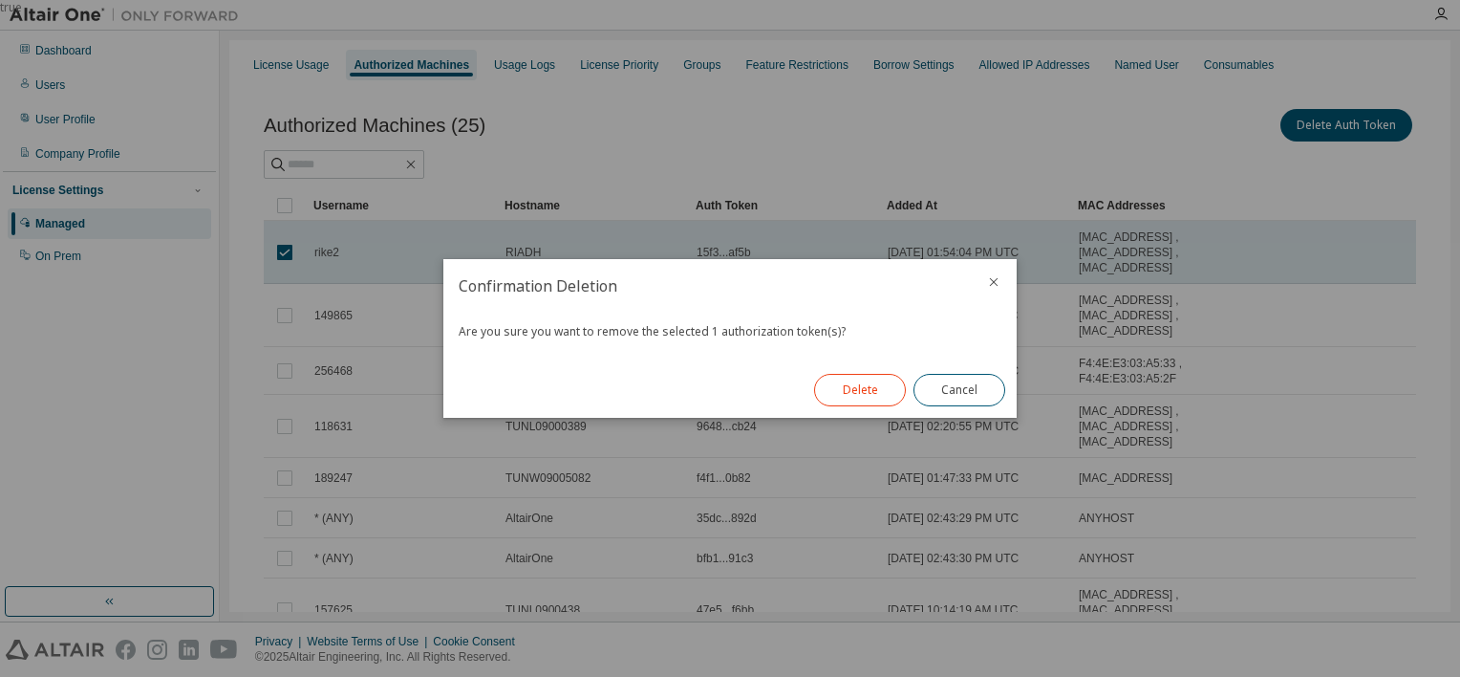
click at [853, 392] on button "Delete" at bounding box center [860, 390] width 92 height 32
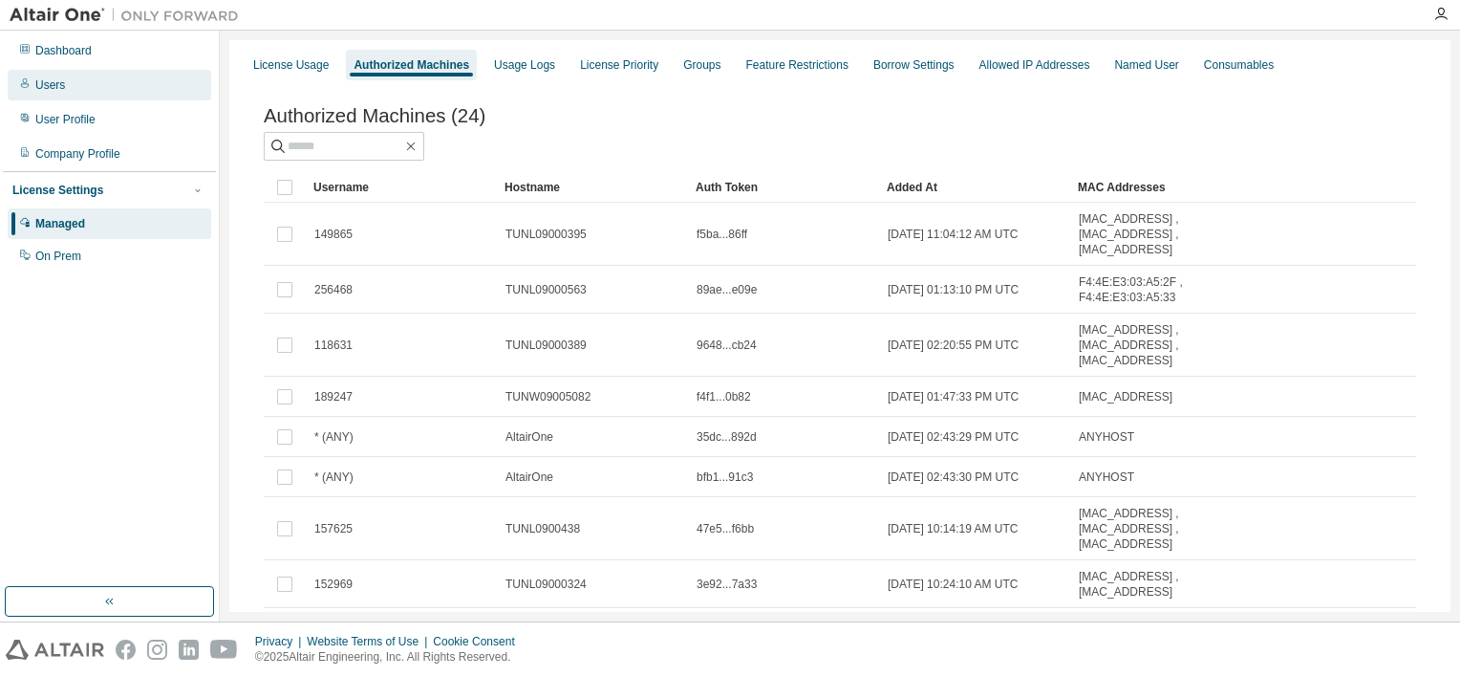
click at [111, 82] on div "Users" at bounding box center [110, 85] width 204 height 31
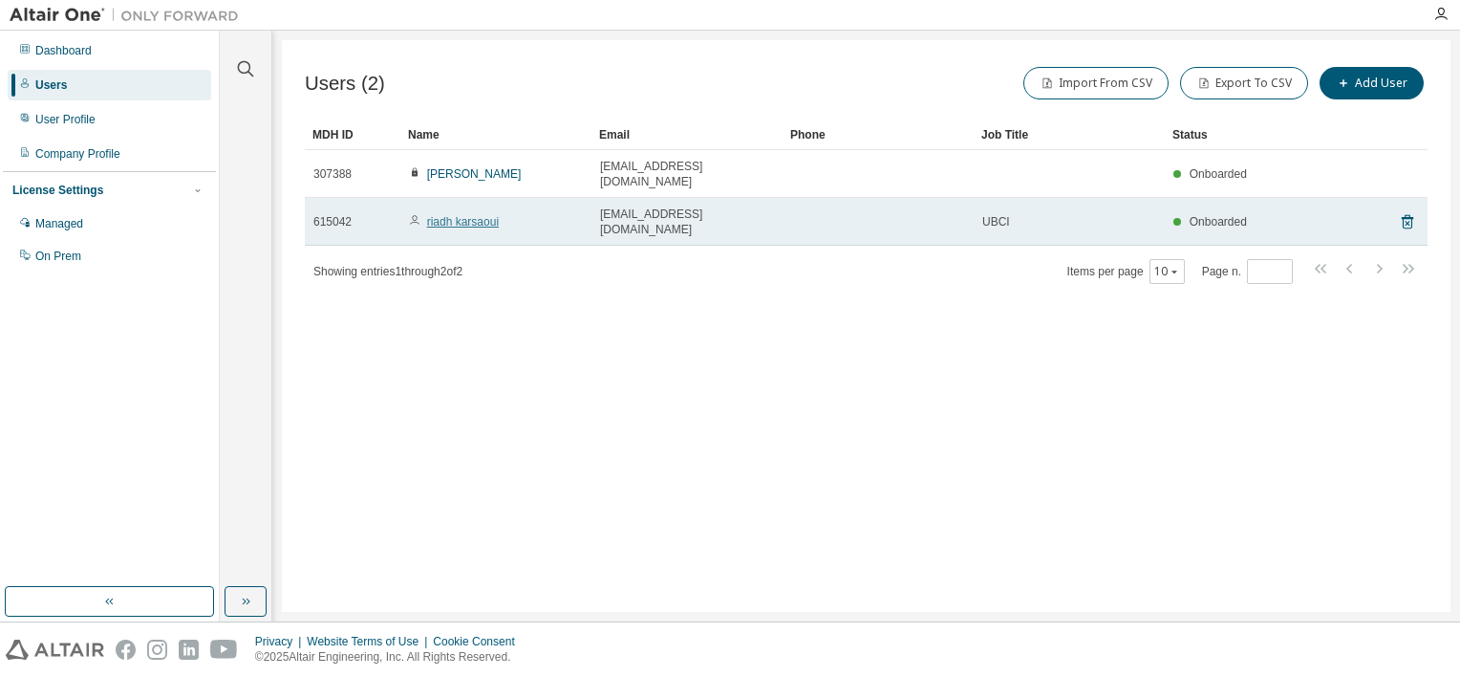
click at [479, 215] on link "riadh karsaoui" at bounding box center [463, 221] width 72 height 13
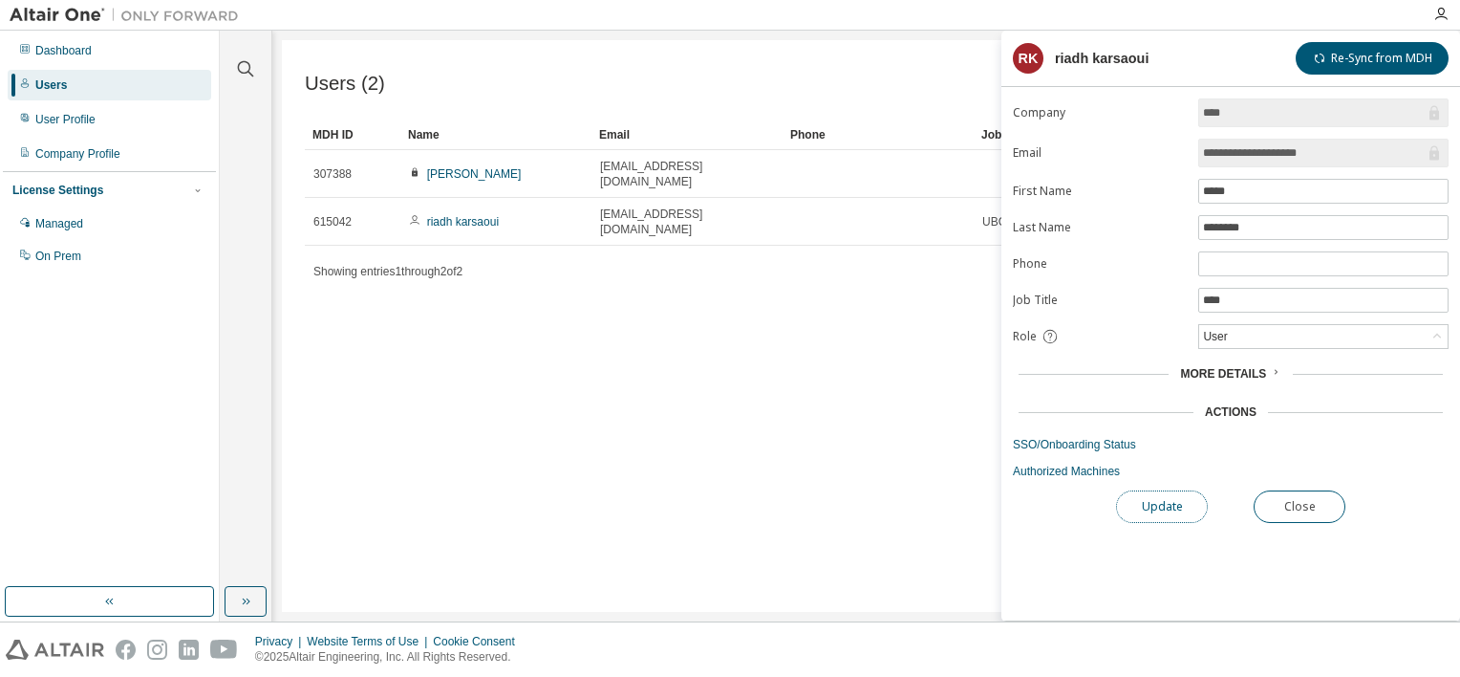
click at [1152, 503] on button "Update" at bounding box center [1162, 506] width 92 height 32
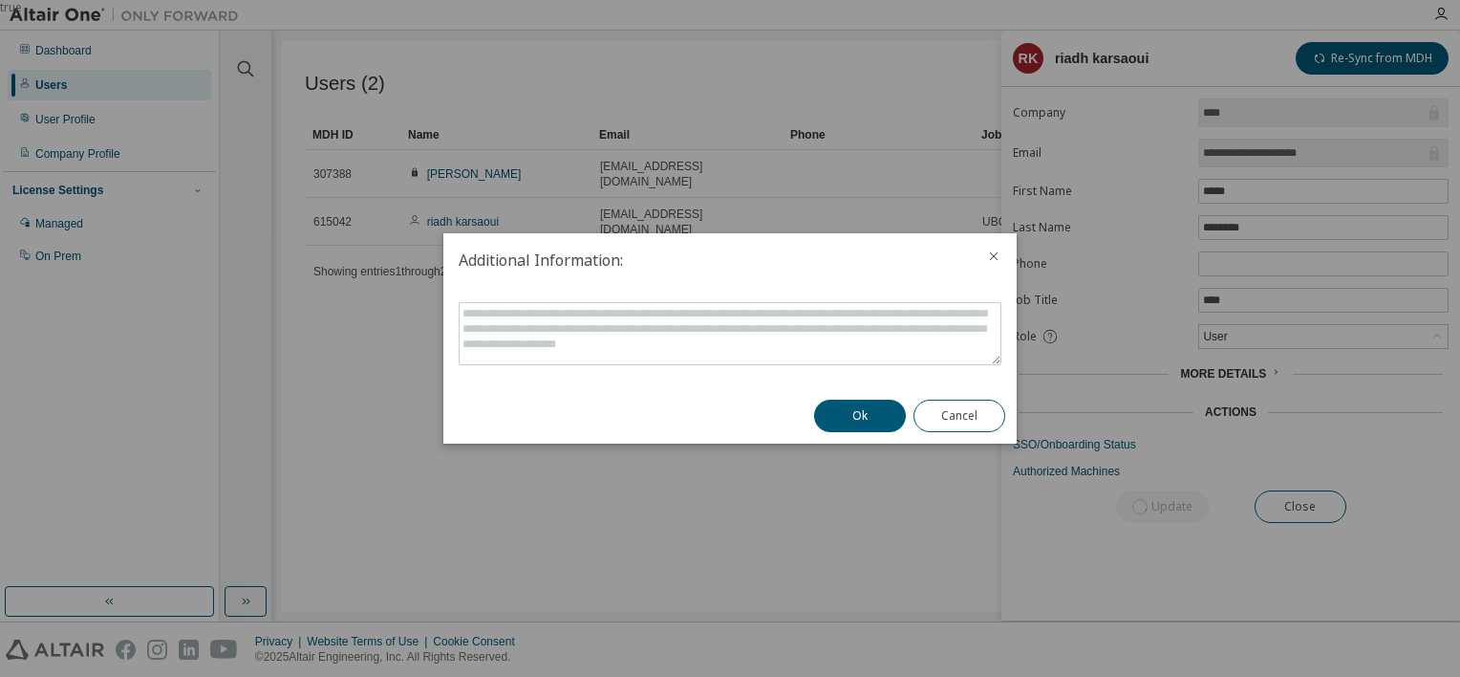
click at [856, 426] on button "Ok" at bounding box center [860, 416] width 92 height 32
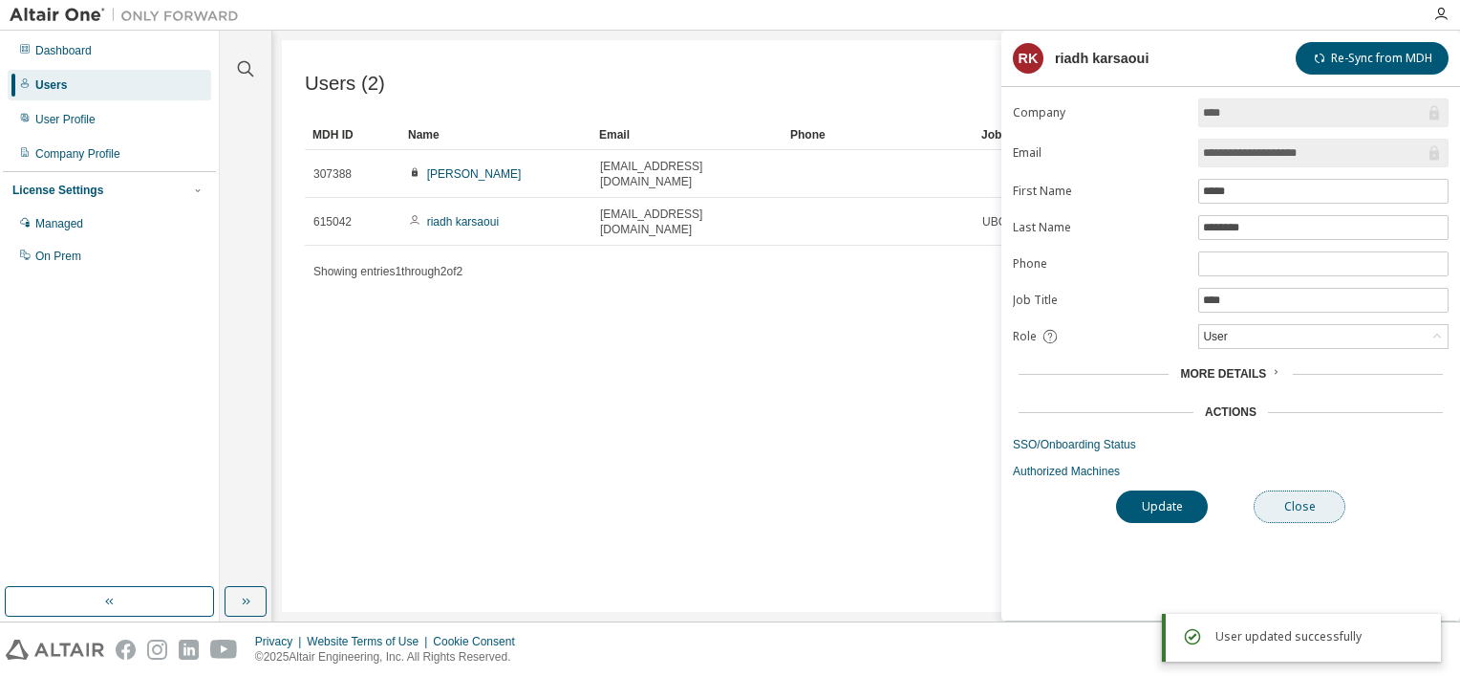
click at [1297, 501] on button "Close" at bounding box center [1300, 506] width 92 height 32
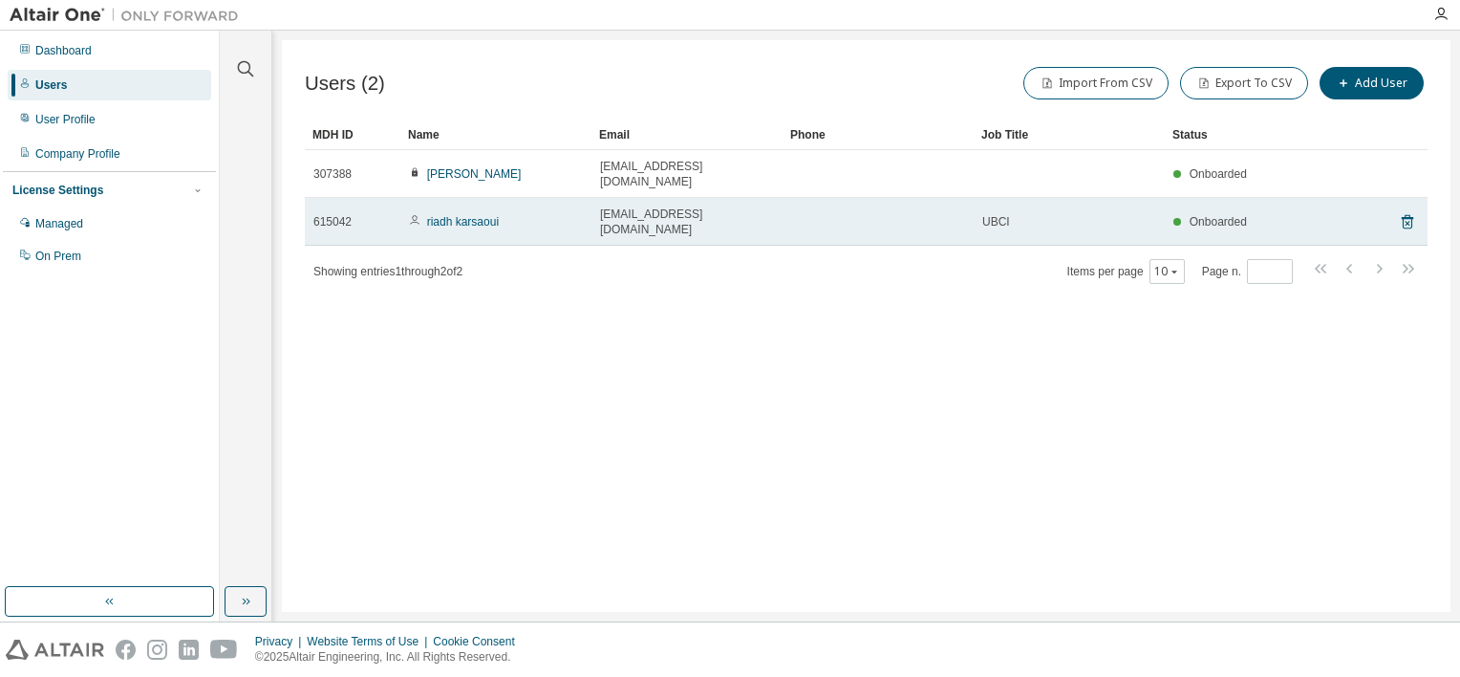
click at [630, 206] on span "[EMAIL_ADDRESS][DOMAIN_NAME]" at bounding box center [687, 221] width 174 height 31
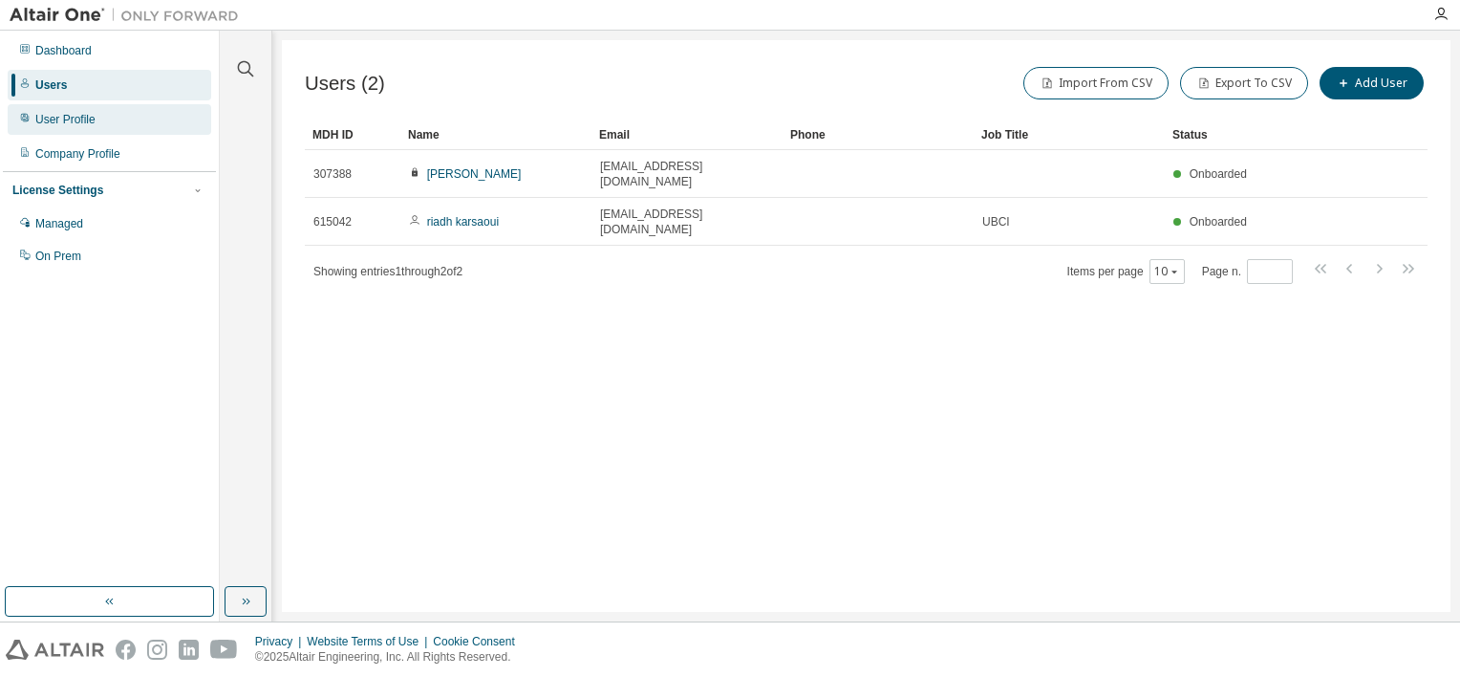
click at [79, 119] on div "User Profile" at bounding box center [65, 119] width 60 height 15
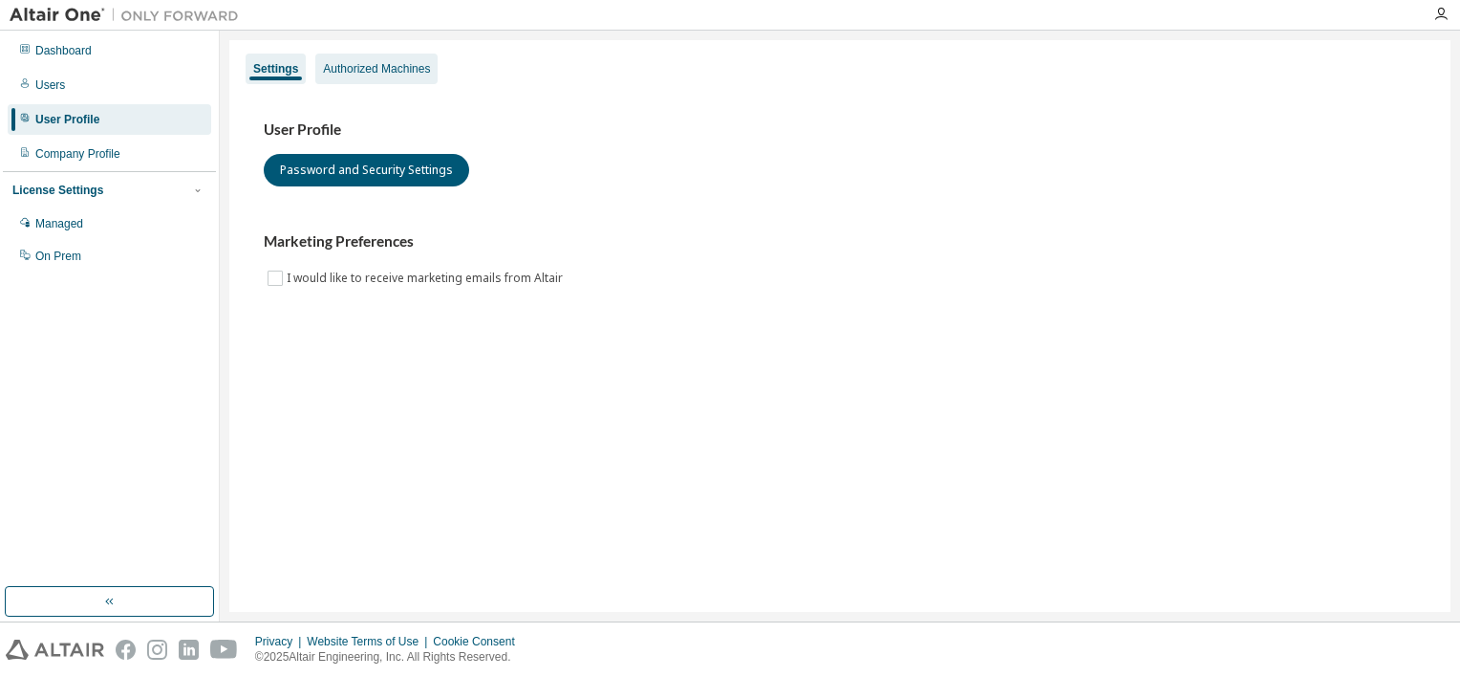
click at [380, 74] on div "Authorized Machines" at bounding box center [376, 68] width 107 height 15
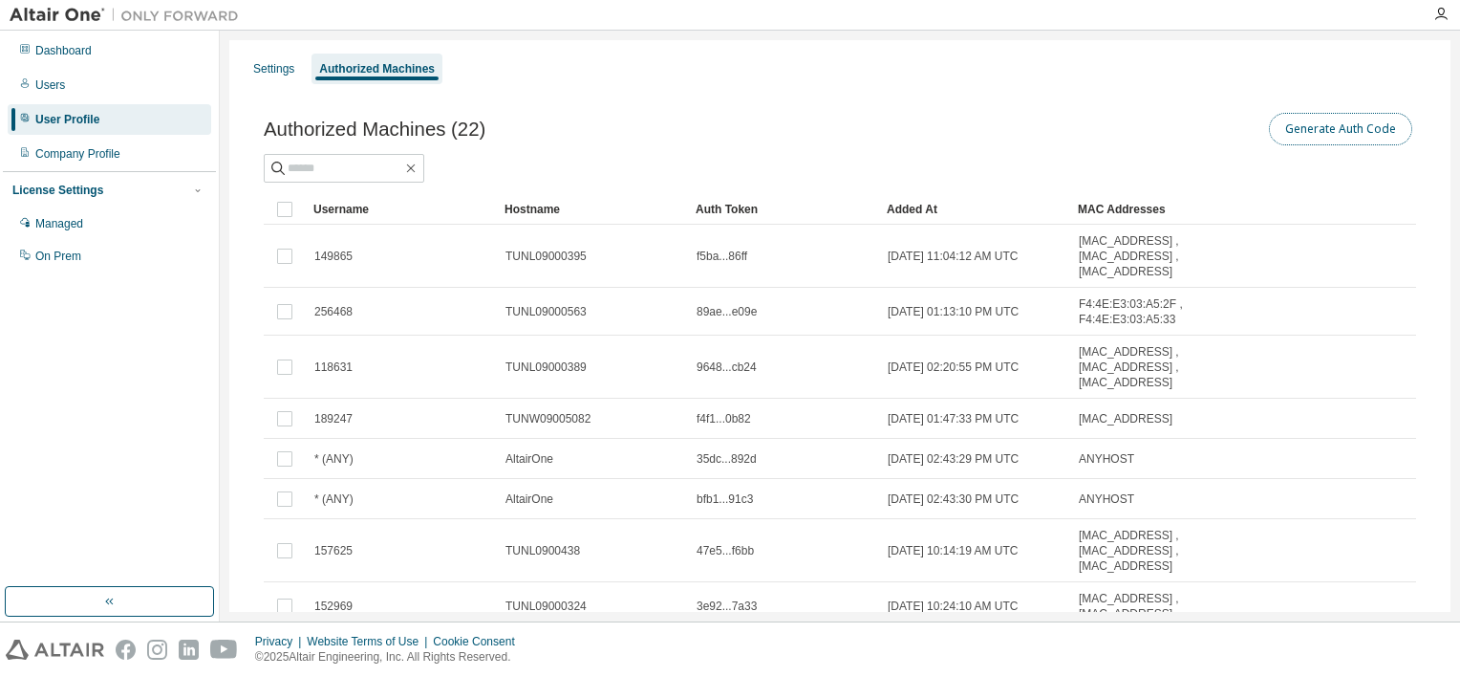
click at [1306, 130] on button "Generate Auth Code" at bounding box center [1340, 129] width 143 height 32
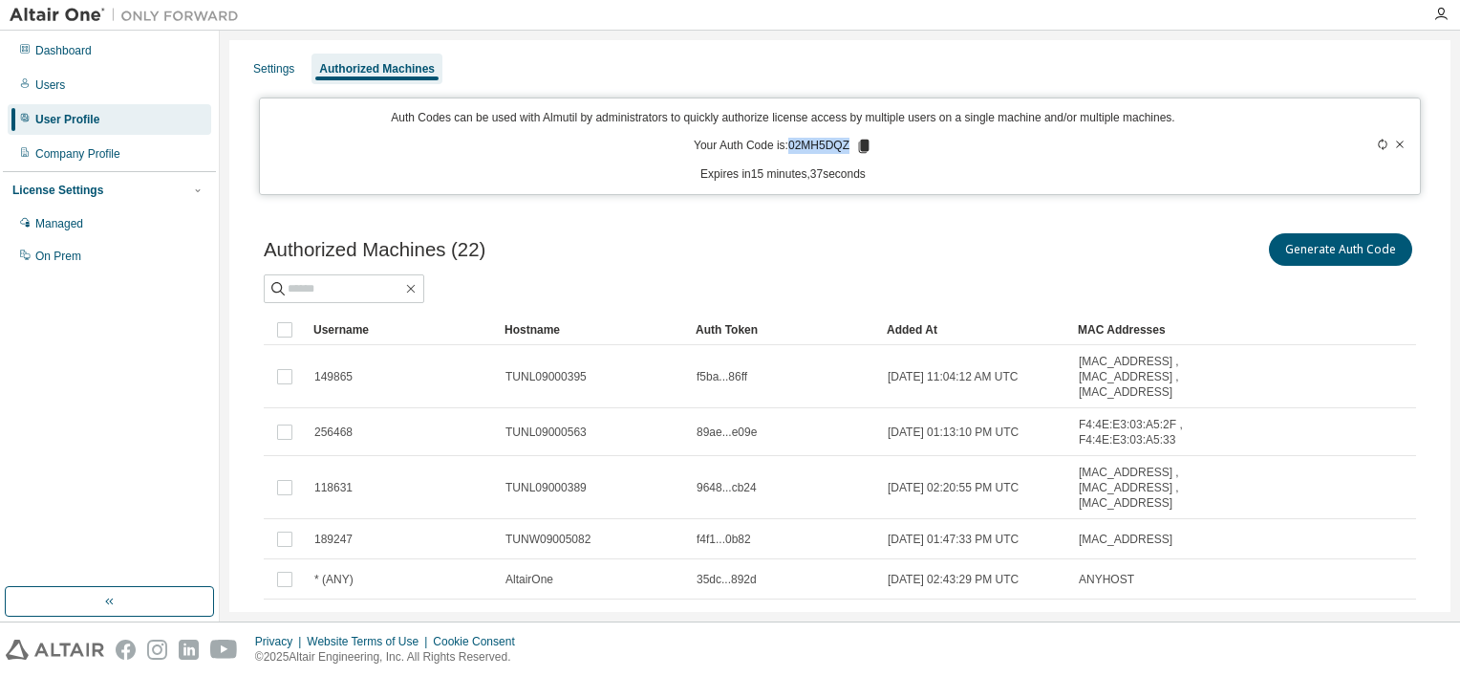
drag, startPoint x: 784, startPoint y: 145, endPoint x: 846, endPoint y: 138, distance: 62.6
click at [846, 138] on p "Your Auth Code is: 02MH5DQZ" at bounding box center [783, 146] width 179 height 17
drag, startPoint x: 846, startPoint y: 138, endPoint x: 837, endPoint y: 145, distance: 11.5
copy p "02MH5DQZ"
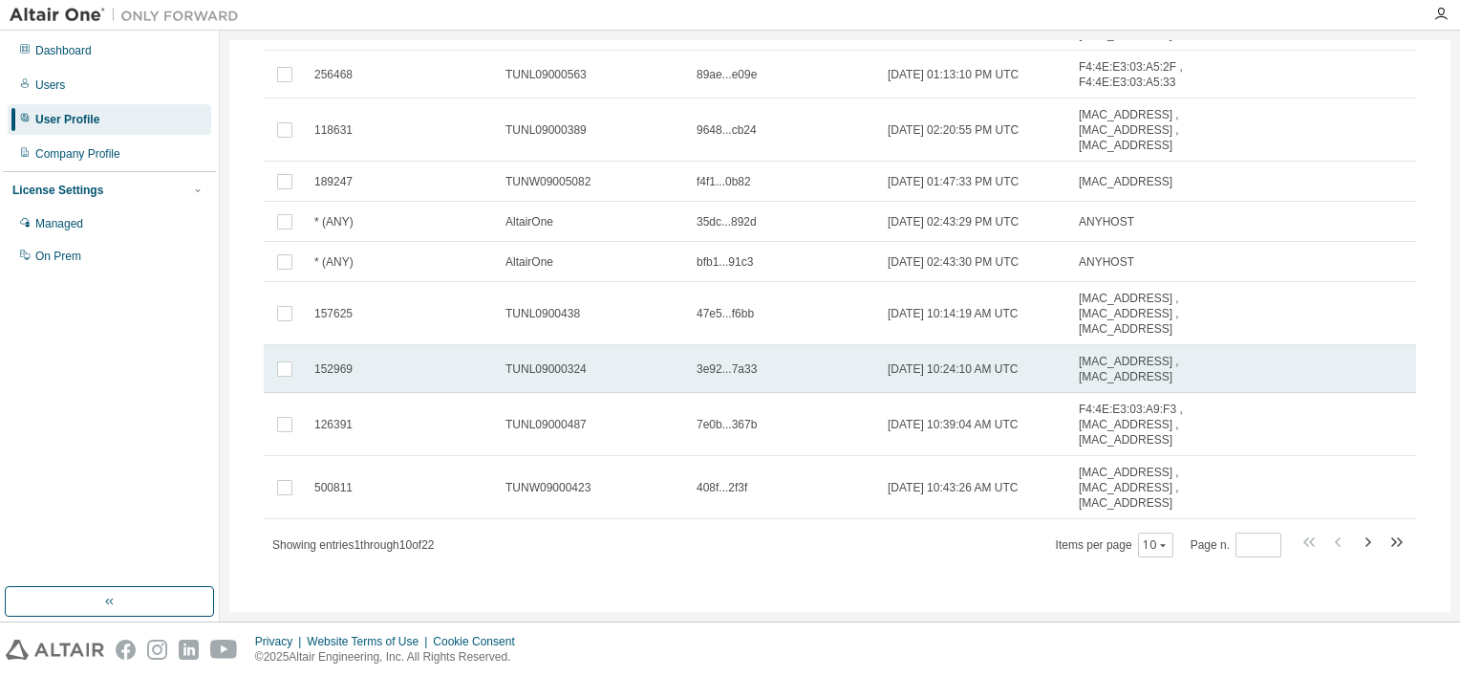
scroll to position [363, 0]
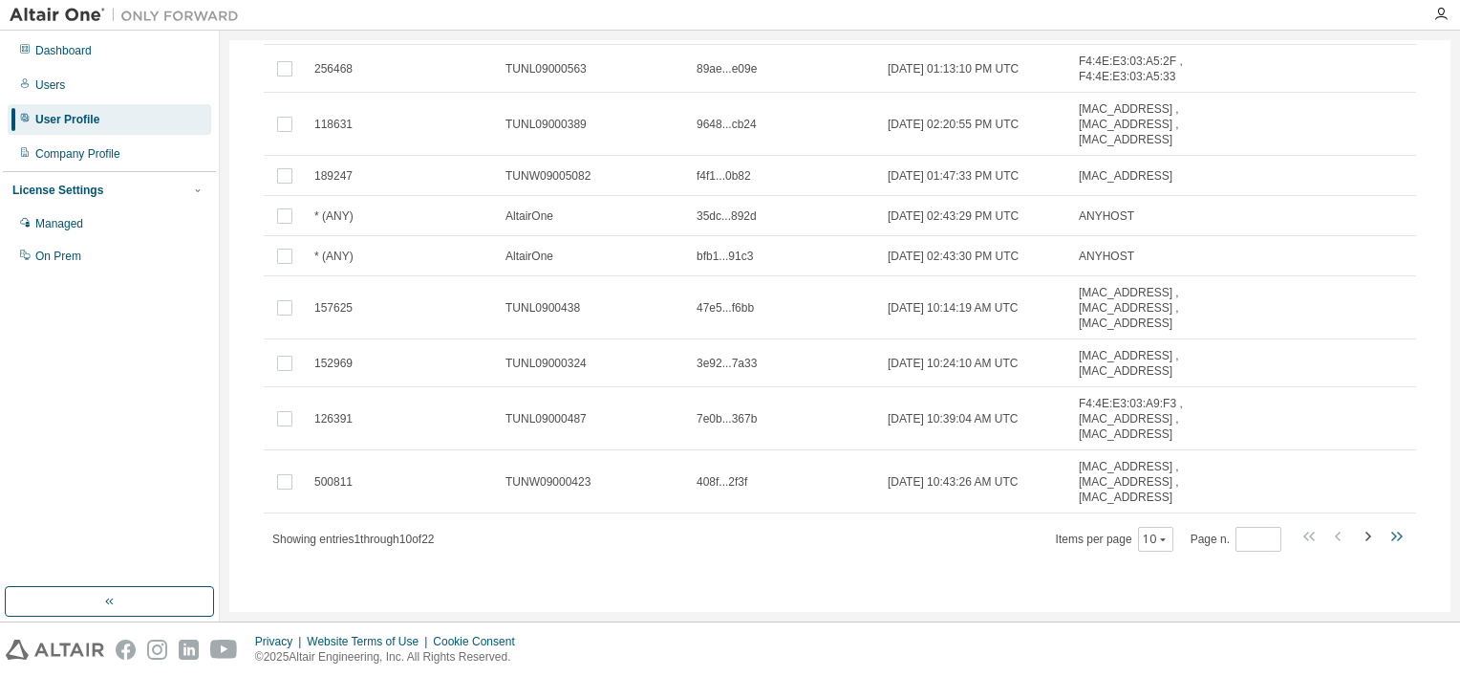
click at [1389, 535] on icon "button" at bounding box center [1396, 536] width 23 height 23
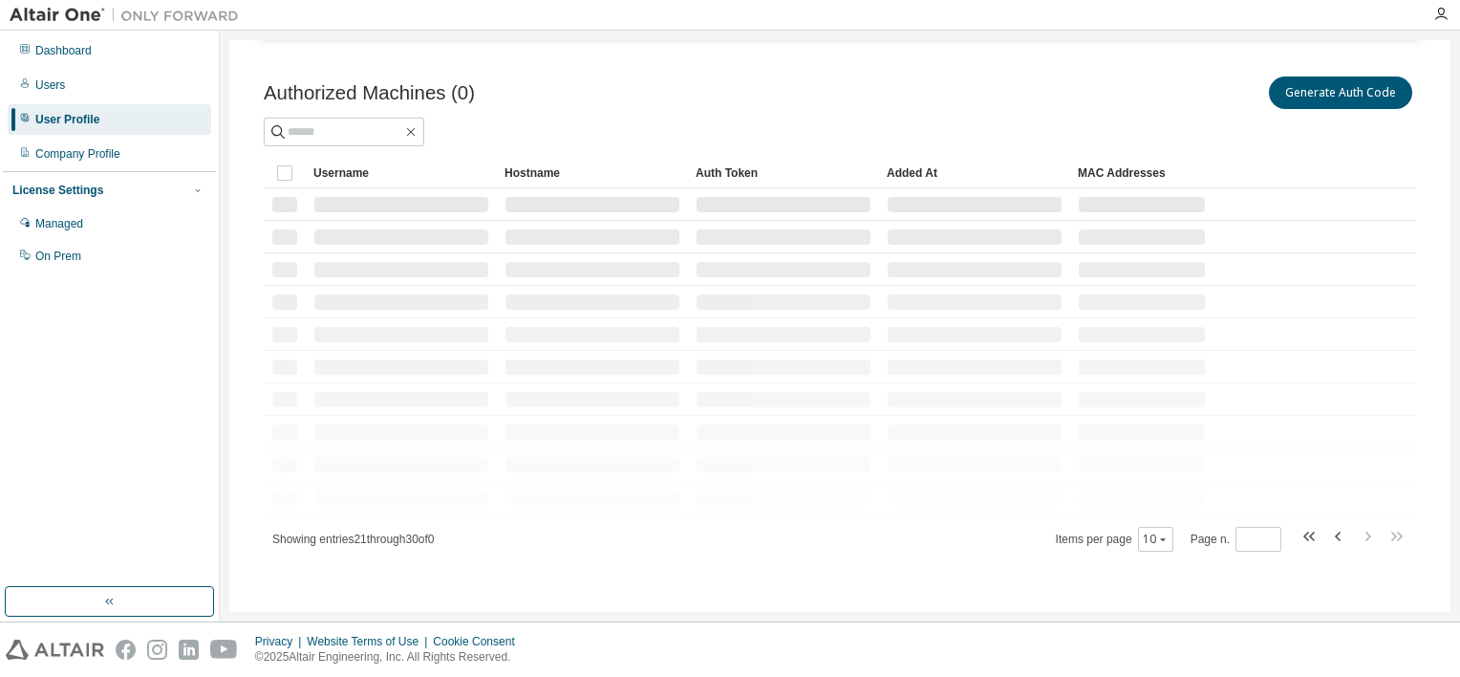
scroll to position [0, 0]
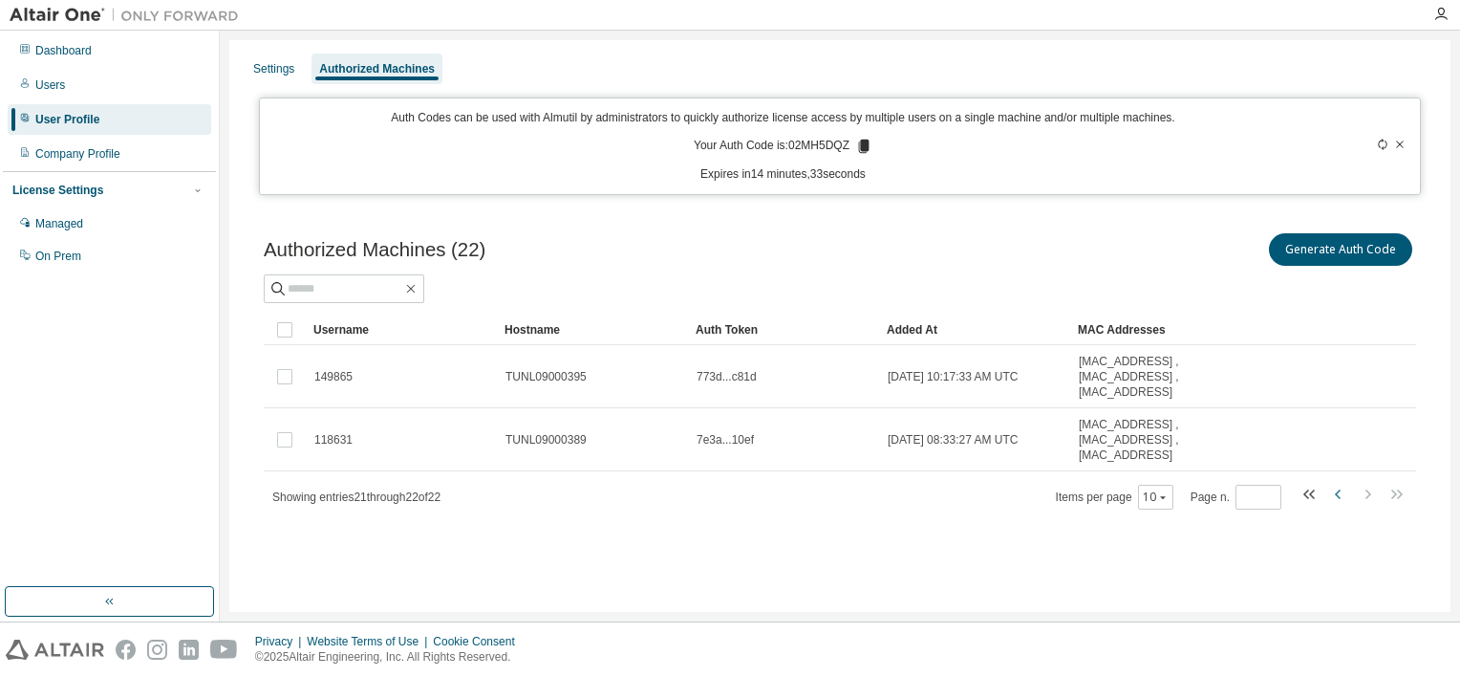
click at [1336, 496] on icon "button" at bounding box center [1339, 494] width 23 height 23
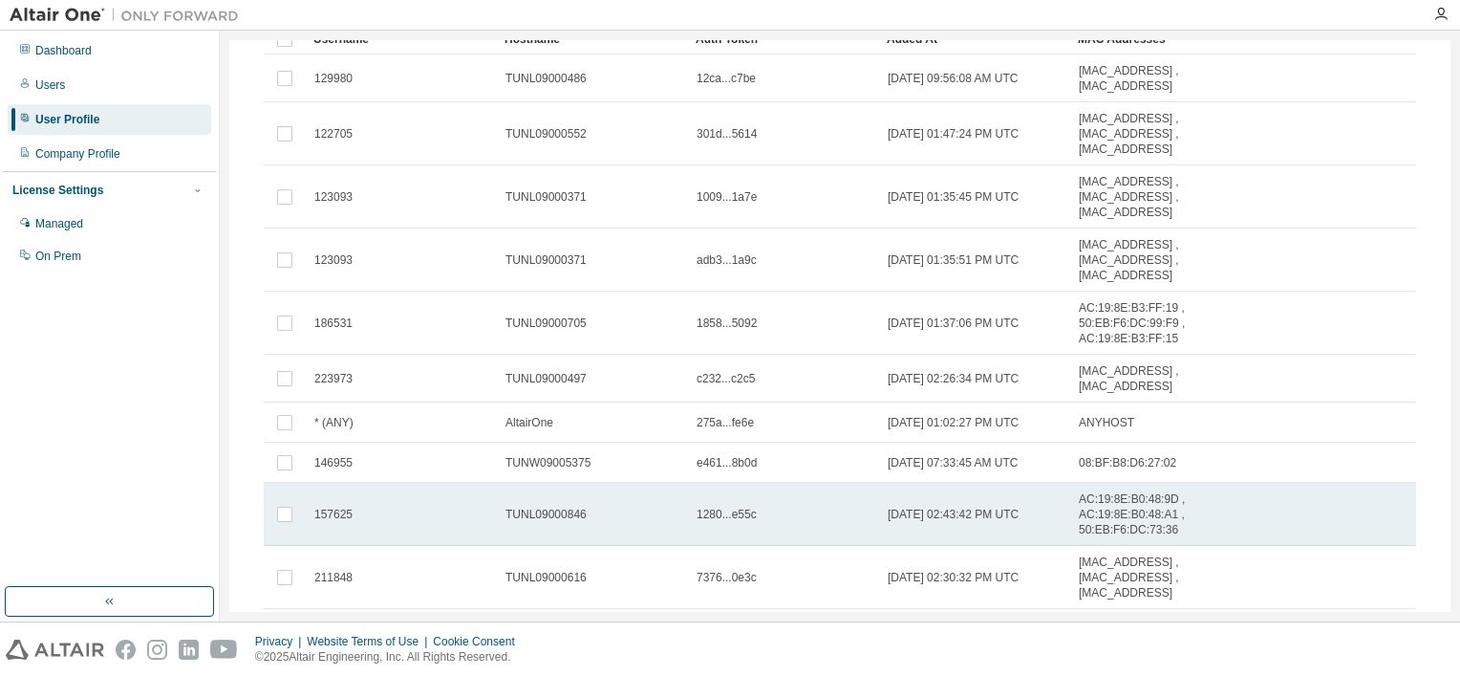
scroll to position [386, 0]
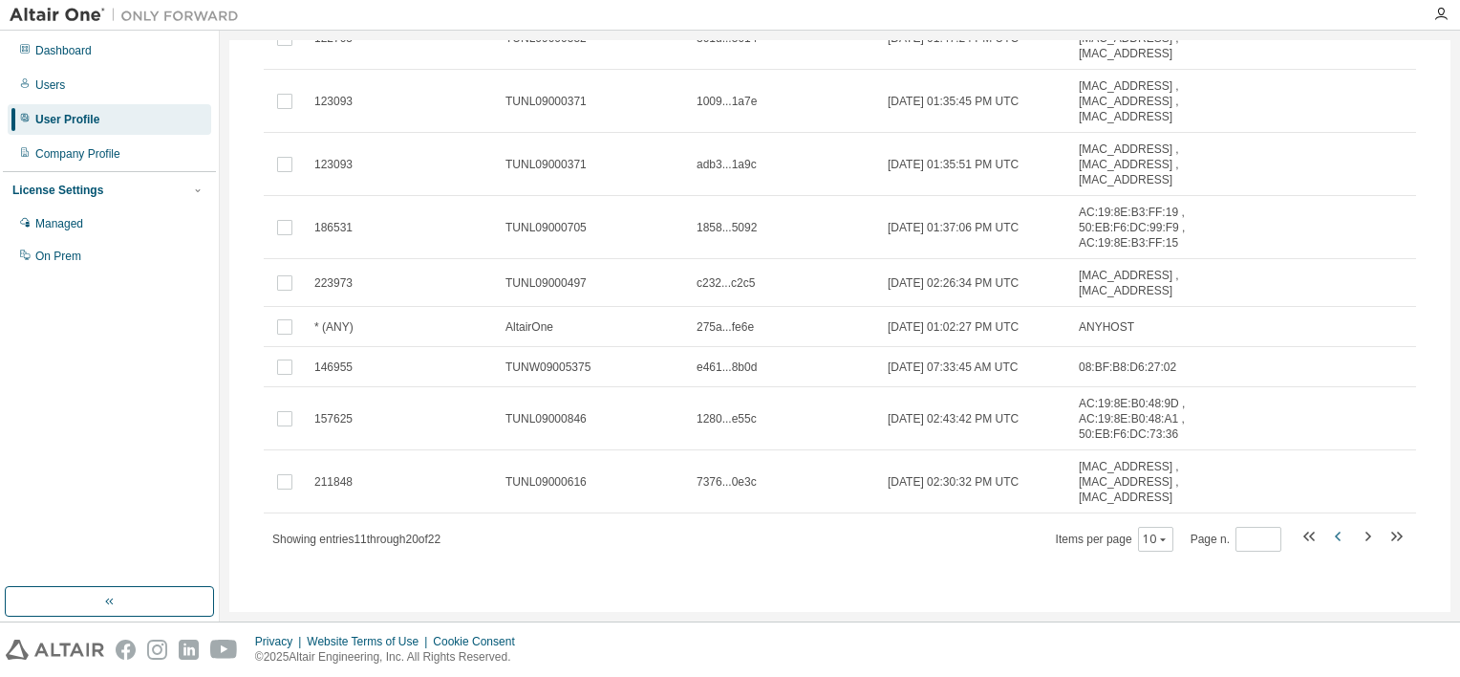
click at [1331, 535] on icon "button" at bounding box center [1339, 536] width 23 height 23
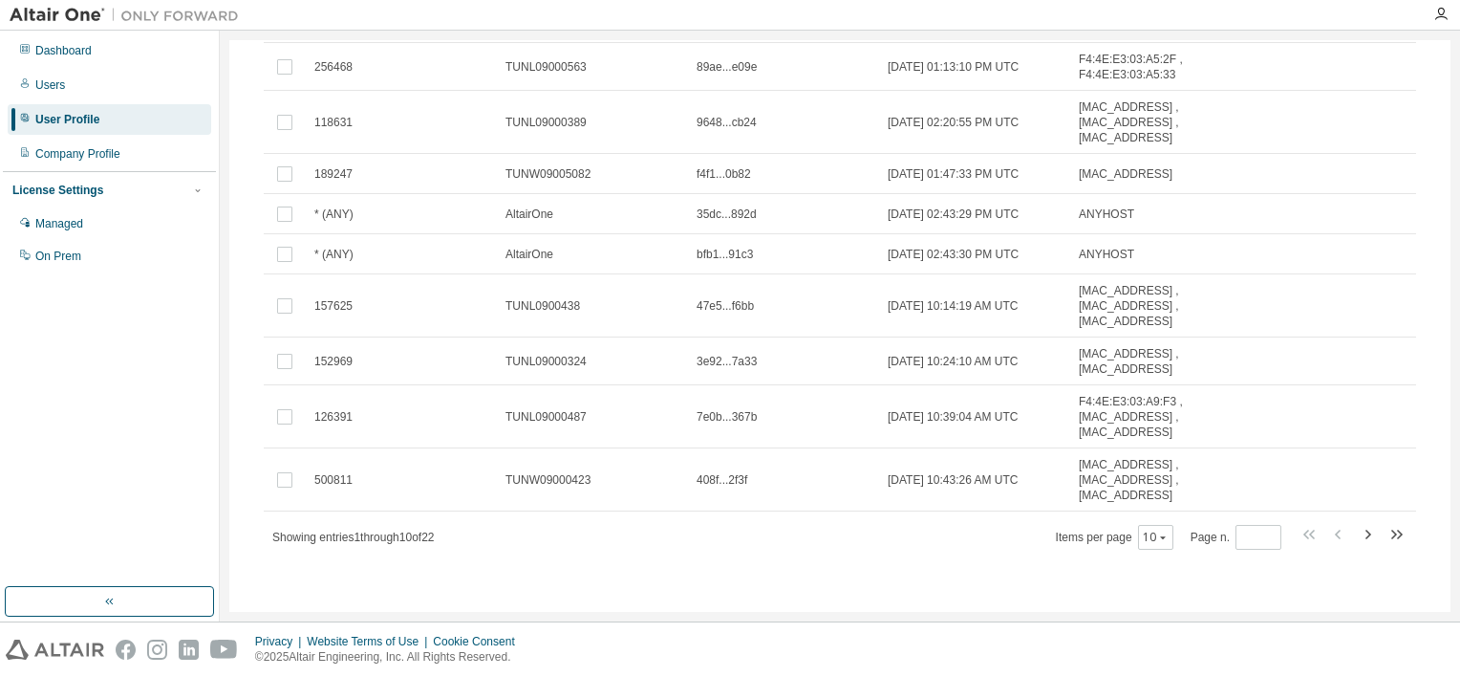
type input "*"
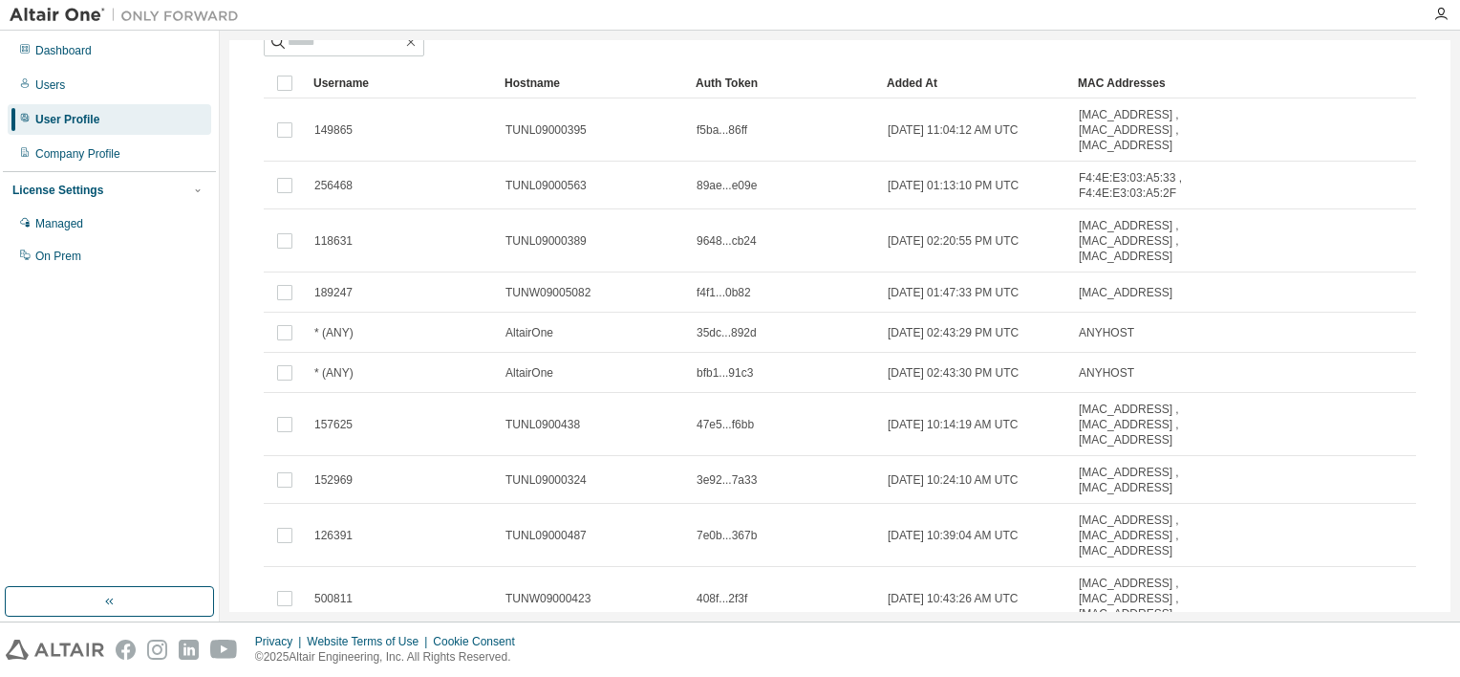
scroll to position [283, 0]
